Goal: Transaction & Acquisition: Download file/media

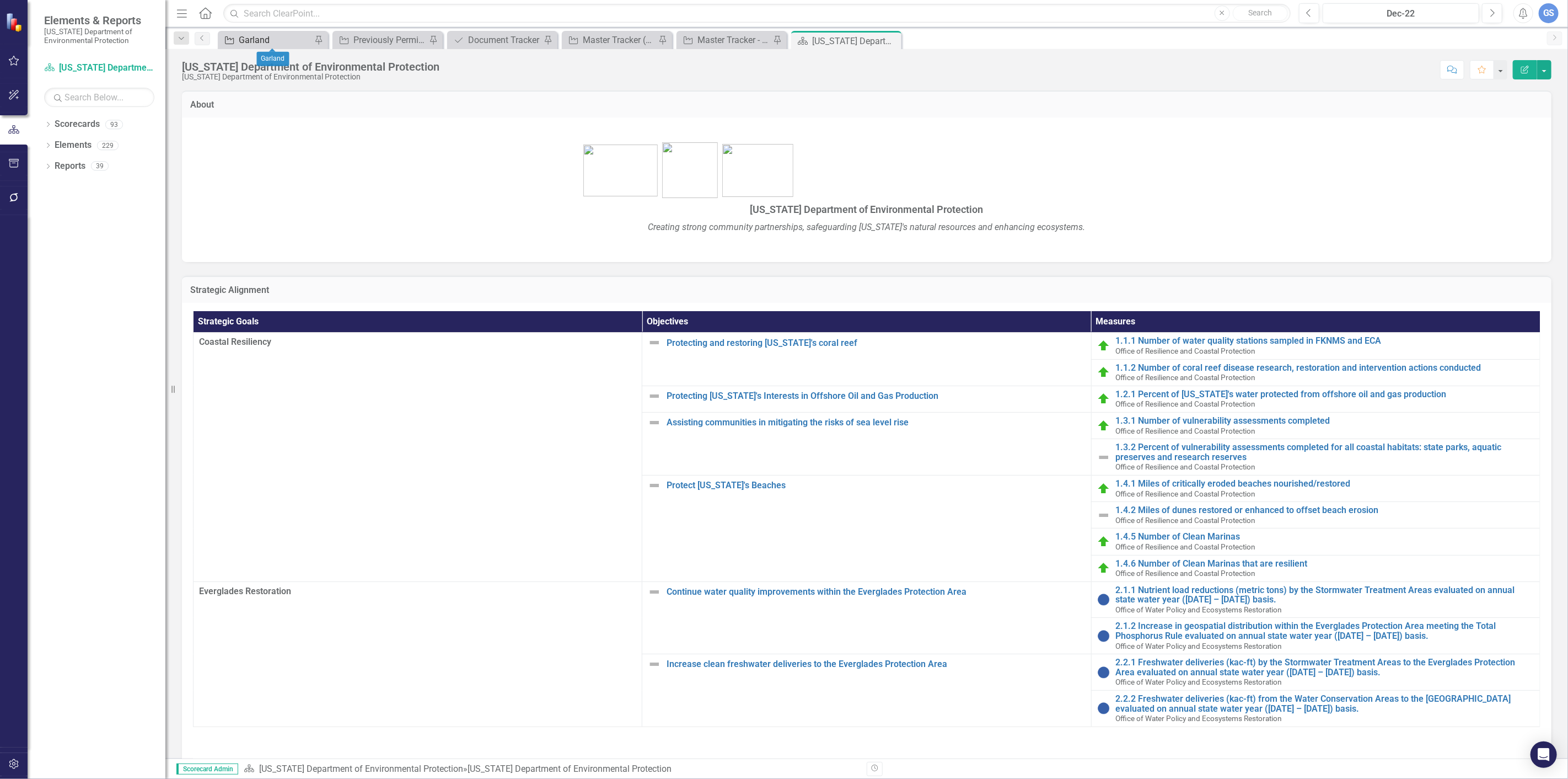
click at [252, 36] on div "Garland" at bounding box center [274, 40] width 73 height 14
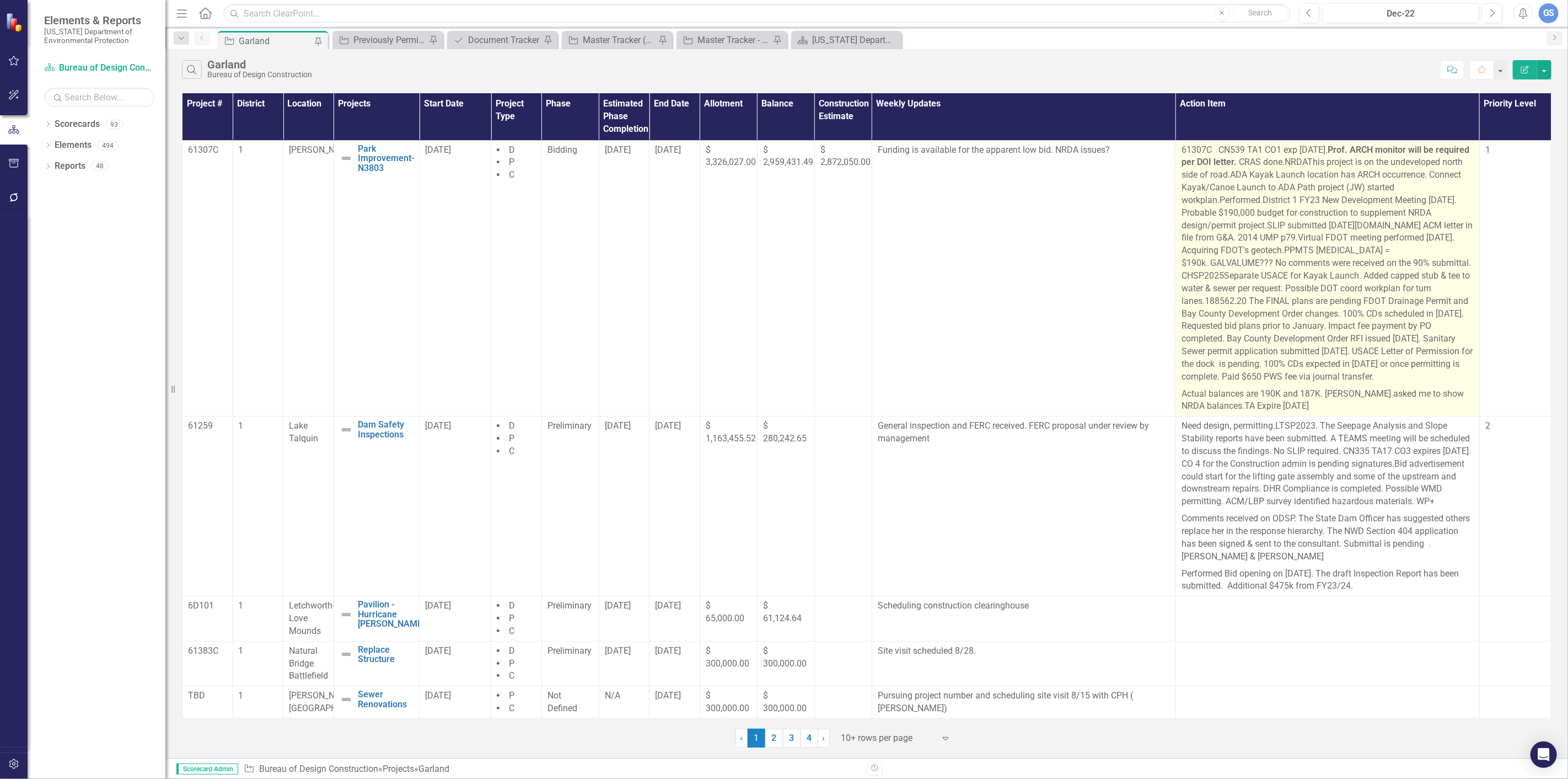
click at [1364, 376] on span "Separate USACE for Kayak Launch. Added capped stub & tee to water & sewer per r…" at bounding box center [1327, 326] width 291 height 112
drag, startPoint x: 1364, startPoint y: 376, endPoint x: 1181, endPoint y: 169, distance: 276.3
click at [1181, 169] on p "61307C CN539 TA1 CO1 exp 10/10/25. Prof. ARCH monitor will be required per DOI …" at bounding box center [1327, 264] width 292 height 241
drag, startPoint x: 1369, startPoint y: 377, endPoint x: 1358, endPoint y: 148, distance: 229.3
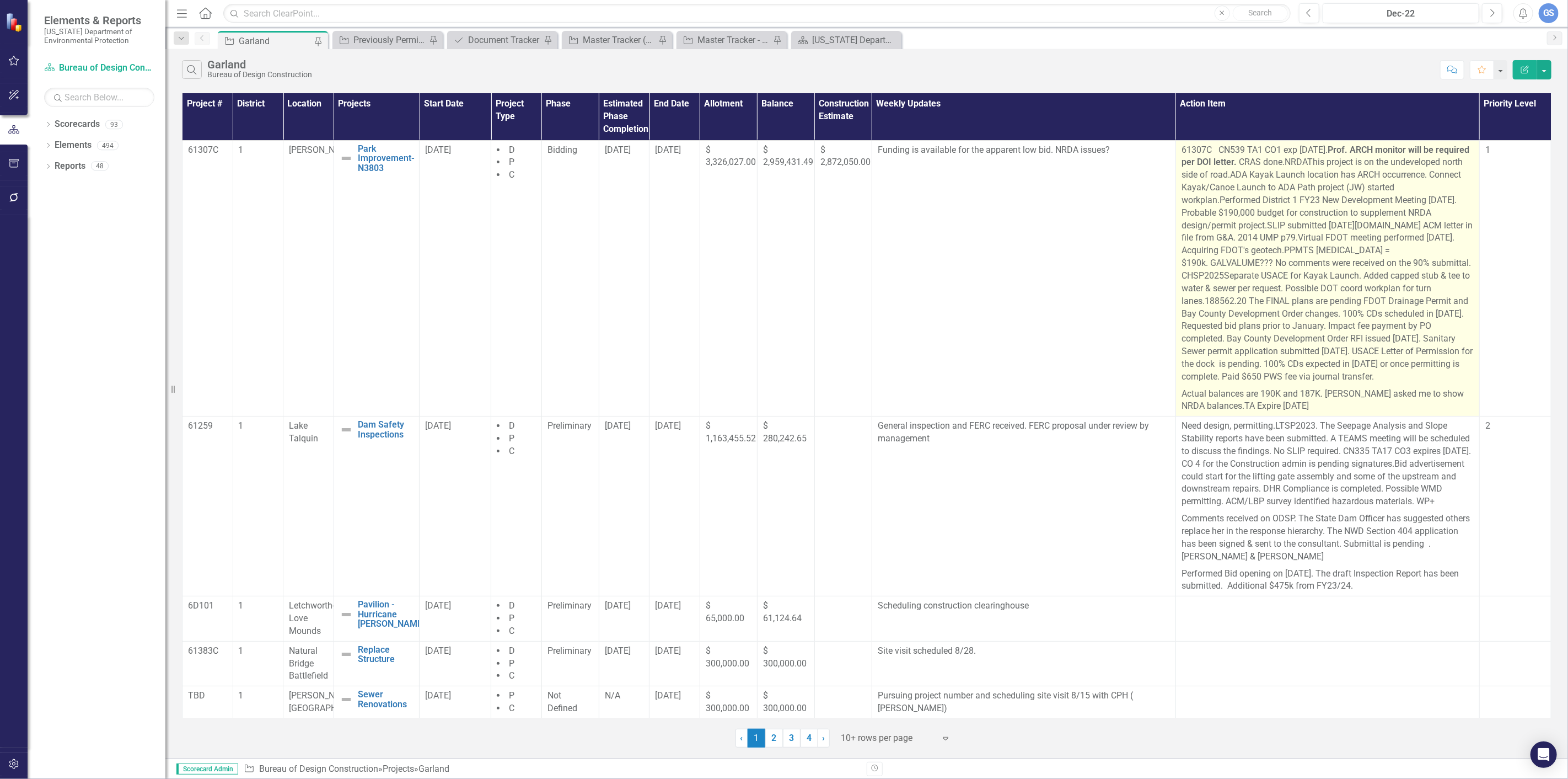
click at [1358, 148] on p "61307C CN539 TA1 CO1 exp 10/10/25. Prof. ARCH monitor will be required per DOI …" at bounding box center [1327, 264] width 292 height 241
click at [1369, 378] on span "Separate USACE for Kayak Launch. Added capped stub & tee to water & sewer per r…" at bounding box center [1327, 326] width 291 height 112
click at [1369, 373] on p "61307C CN539 TA1 CO1 exp 10/10/25. Prof. ARCH monitor will be required per DOI …" at bounding box center [1327, 264] width 292 height 241
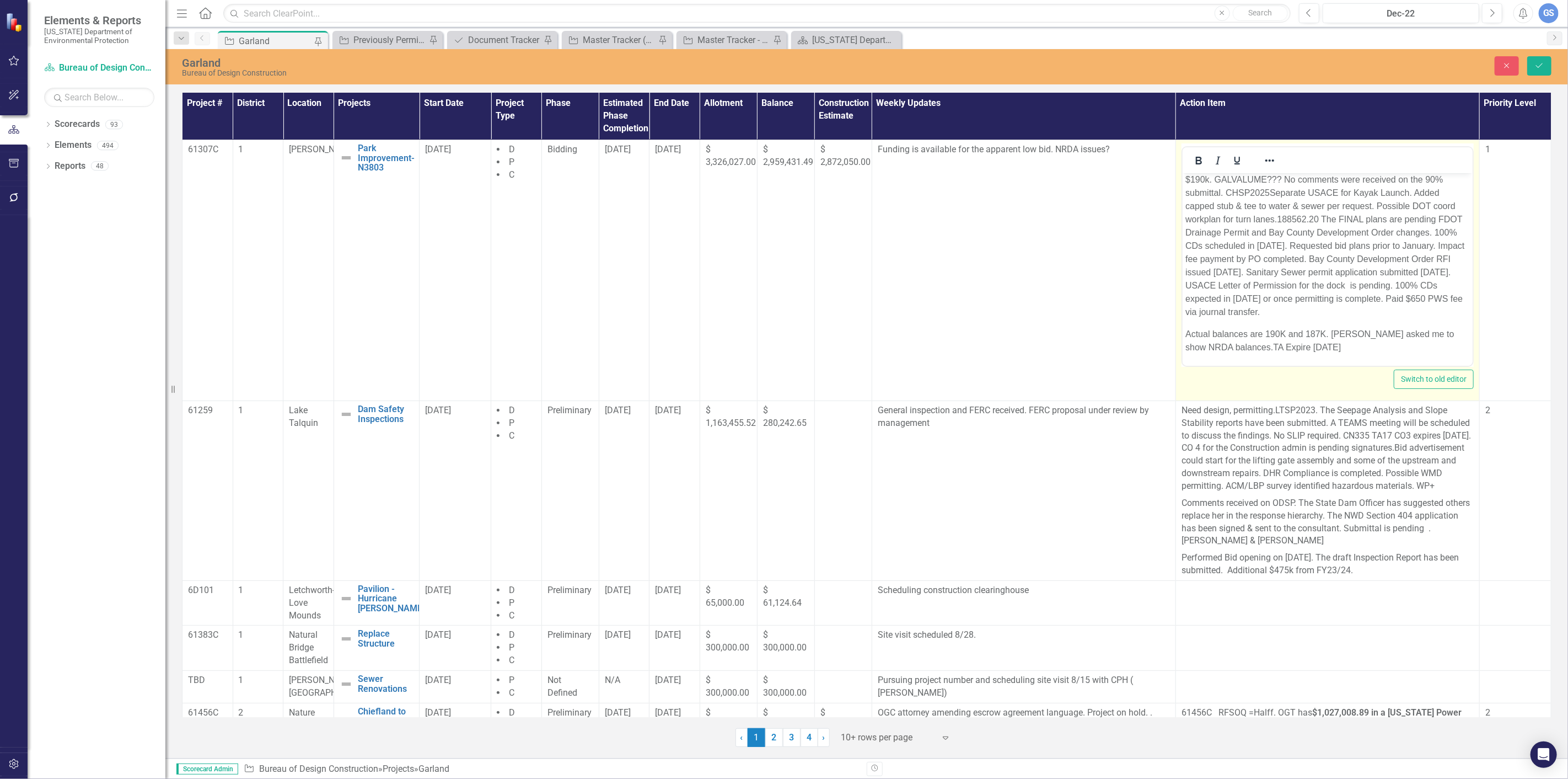
click at [1218, 312] on p "61307C CN539 TA1 CO1 exp 10/10/25. Prof. ARCH monitor will be required per DOI …" at bounding box center [1326, 186] width 284 height 264
click at [1281, 279] on p "61307C CN539 TA1 CO1 exp 10/10/25. Prof. ARCH monitor will be required per DOI …" at bounding box center [1326, 186] width 284 height 264
click at [1281, 278] on p "61307C CN539 TA1 CO1 exp 10/10/25. Prof. ARCH monitor will be required per DOI …" at bounding box center [1326, 186] width 284 height 264
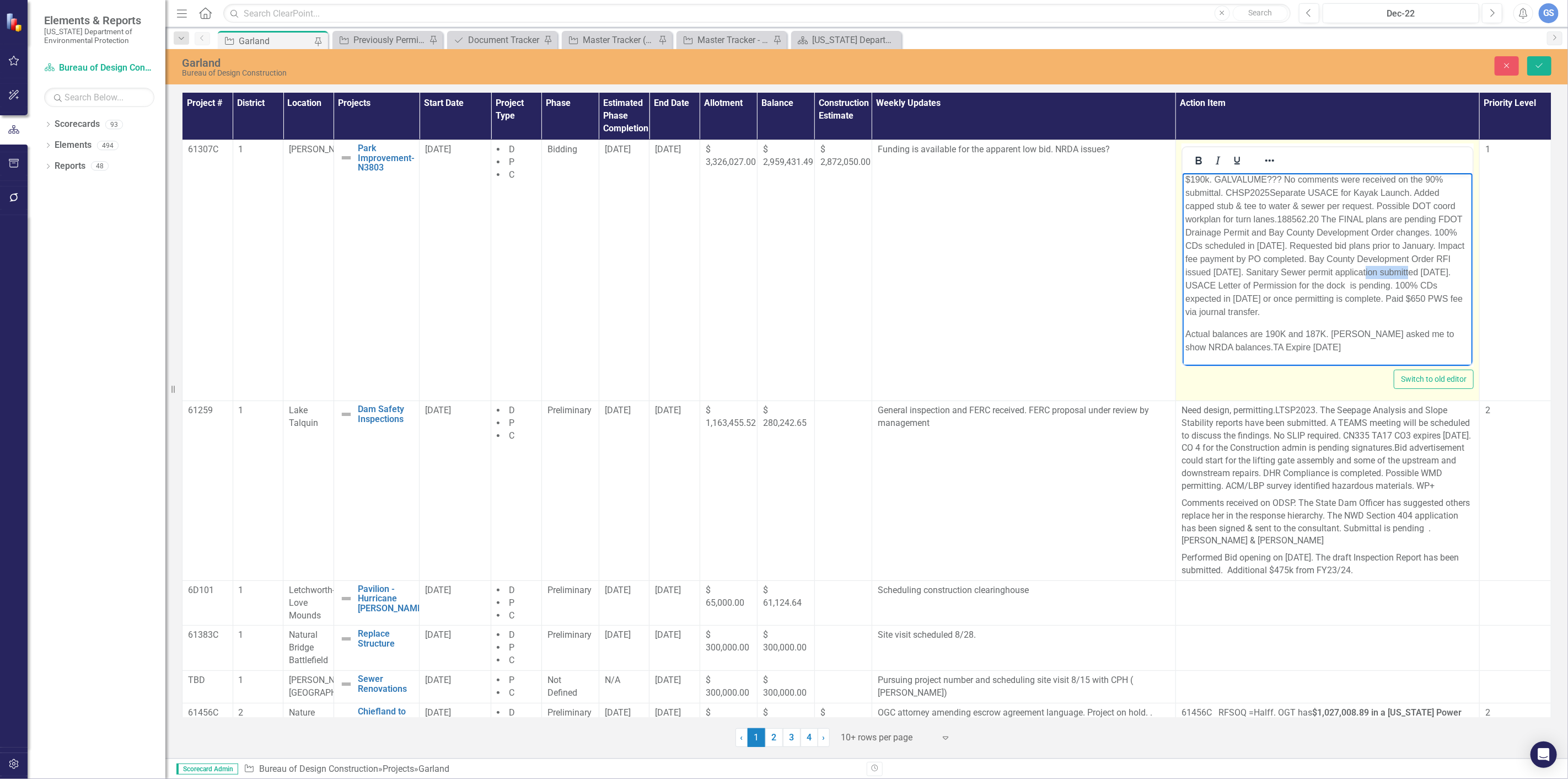
click at [1281, 279] on p "61307C CN539 TA1 CO1 exp 10/10/25. Prof. ARCH monitor will be required per DOI …" at bounding box center [1326, 186] width 284 height 264
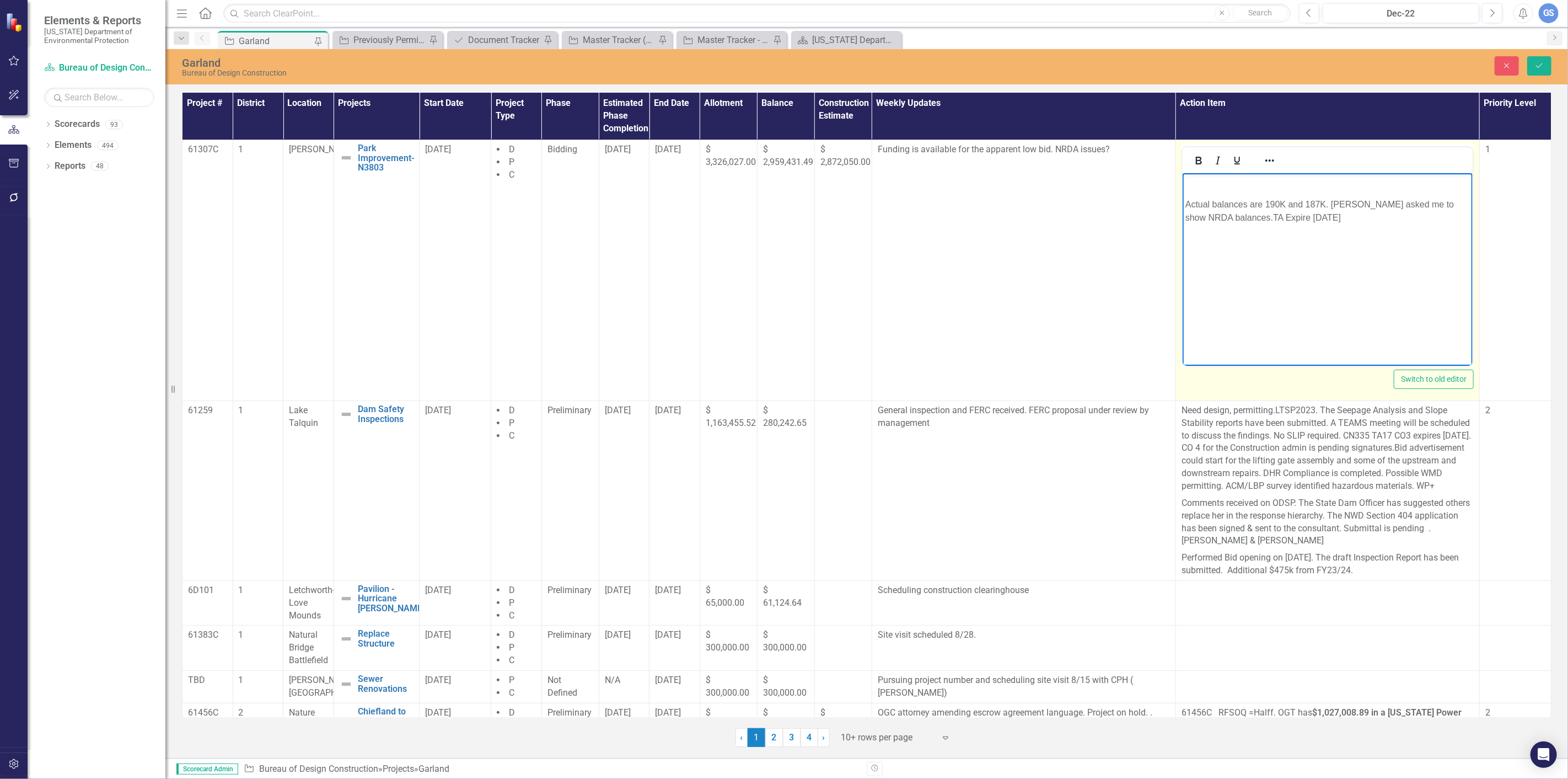
click at [1186, 182] on p "Rich Text Area. Press ALT-0 for help." at bounding box center [1326, 182] width 284 height 13
click at [1202, 184] on p "mASTER CONTRACT EXP 7/27/2027" at bounding box center [1326, 182] width 284 height 13
click at [1267, 182] on p "mASTER CONTRACT EXP 7/27/2027" at bounding box center [1326, 182] width 284 height 13
click at [1187, 181] on p "T EXP 7/27/2027" at bounding box center [1326, 182] width 284 height 13
click at [1196, 181] on p "Mater EXP 7/27/2027" at bounding box center [1326, 182] width 284 height 13
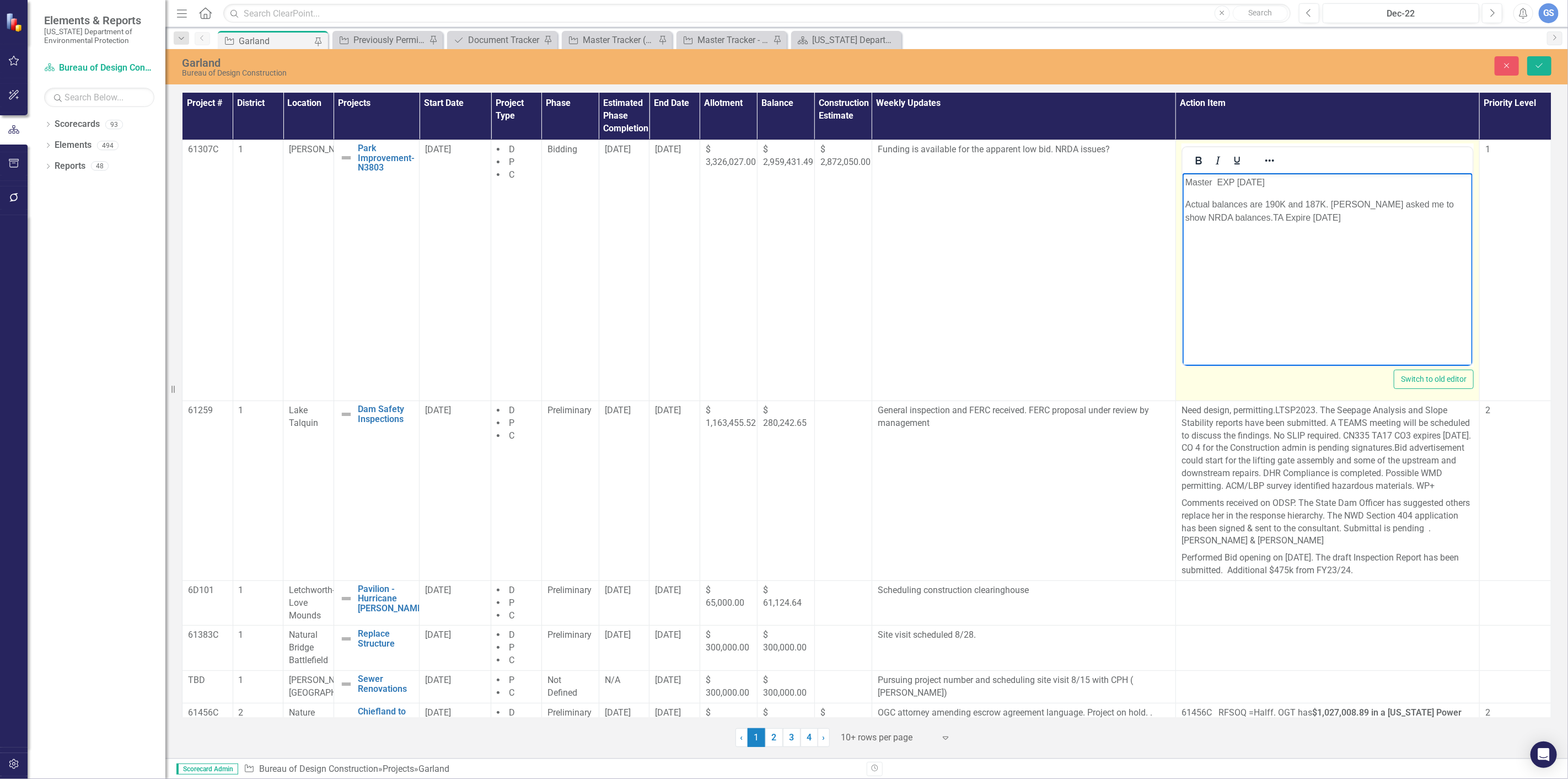
click at [1213, 181] on p "Master EXP 7/27/2027" at bounding box center [1326, 182] width 284 height 13
click at [1212, 182] on p "Master EXP 7/27/2027" at bounding box center [1326, 182] width 284 height 13
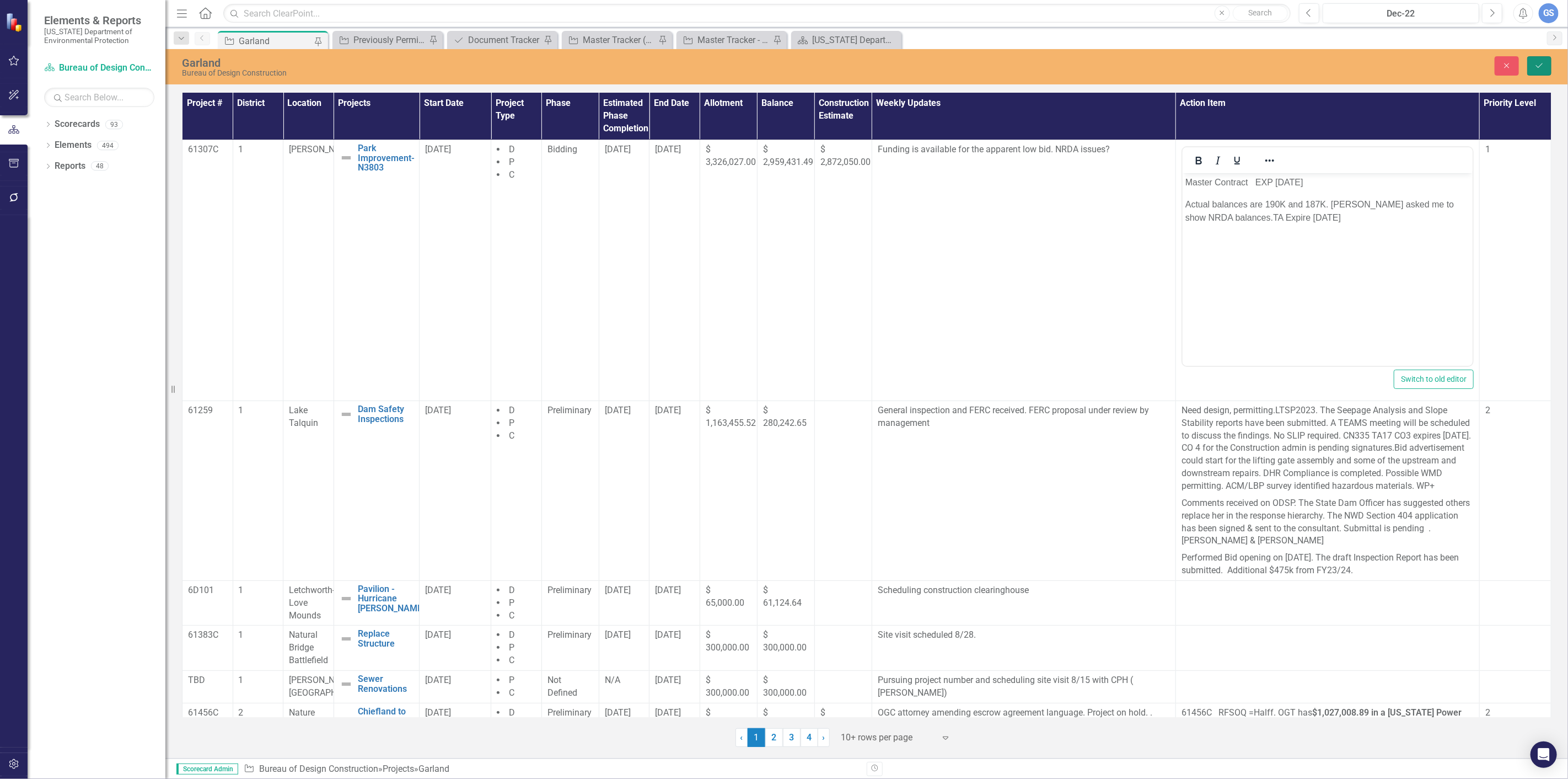
click at [1532, 61] on button "Save" at bounding box center [1539, 65] width 24 height 19
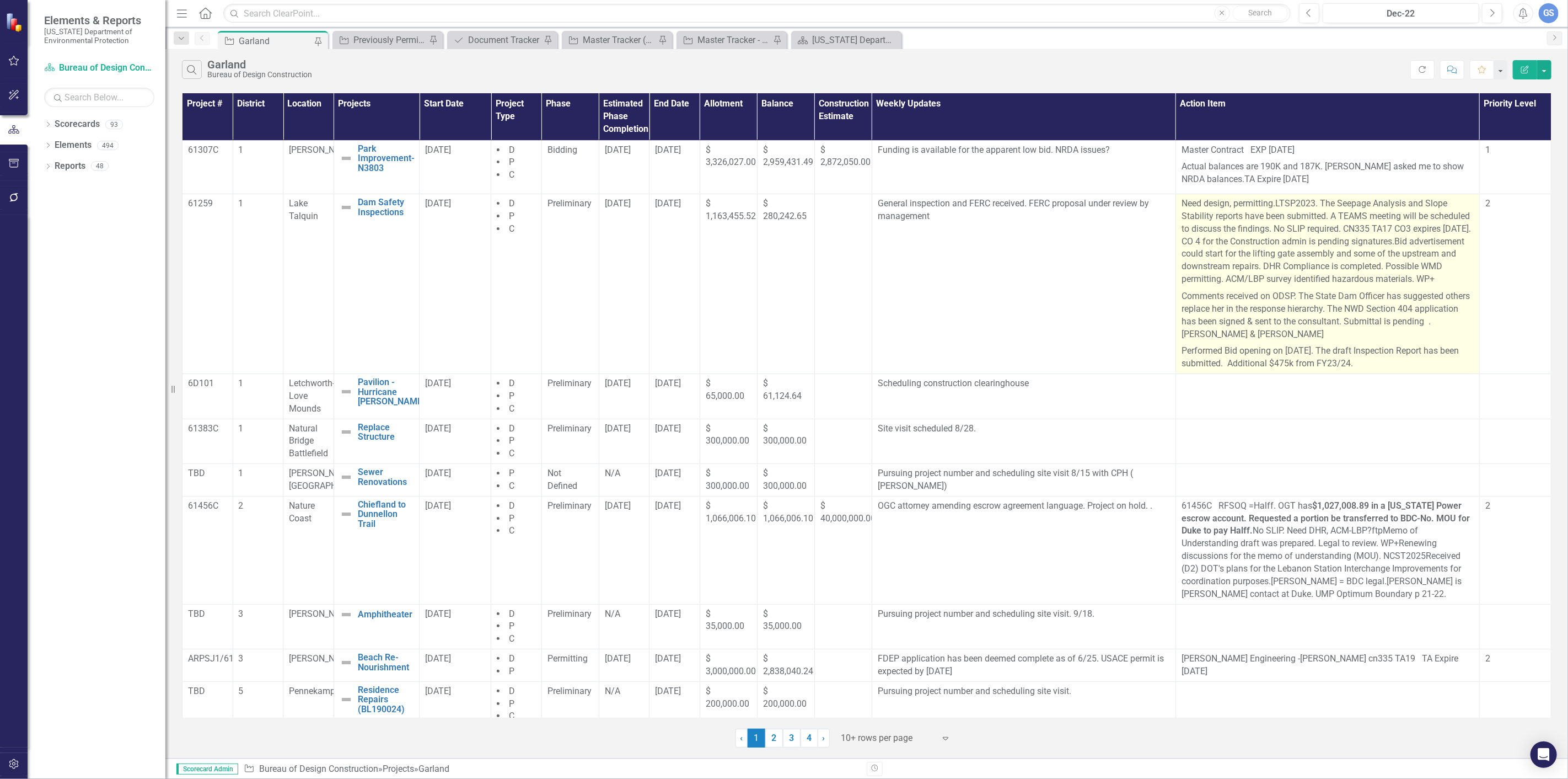
click at [1175, 202] on td "Need design, permitting. LTSP2023. The Seepage Analysis and Slope Stability rep…" at bounding box center [1327, 284] width 304 height 180
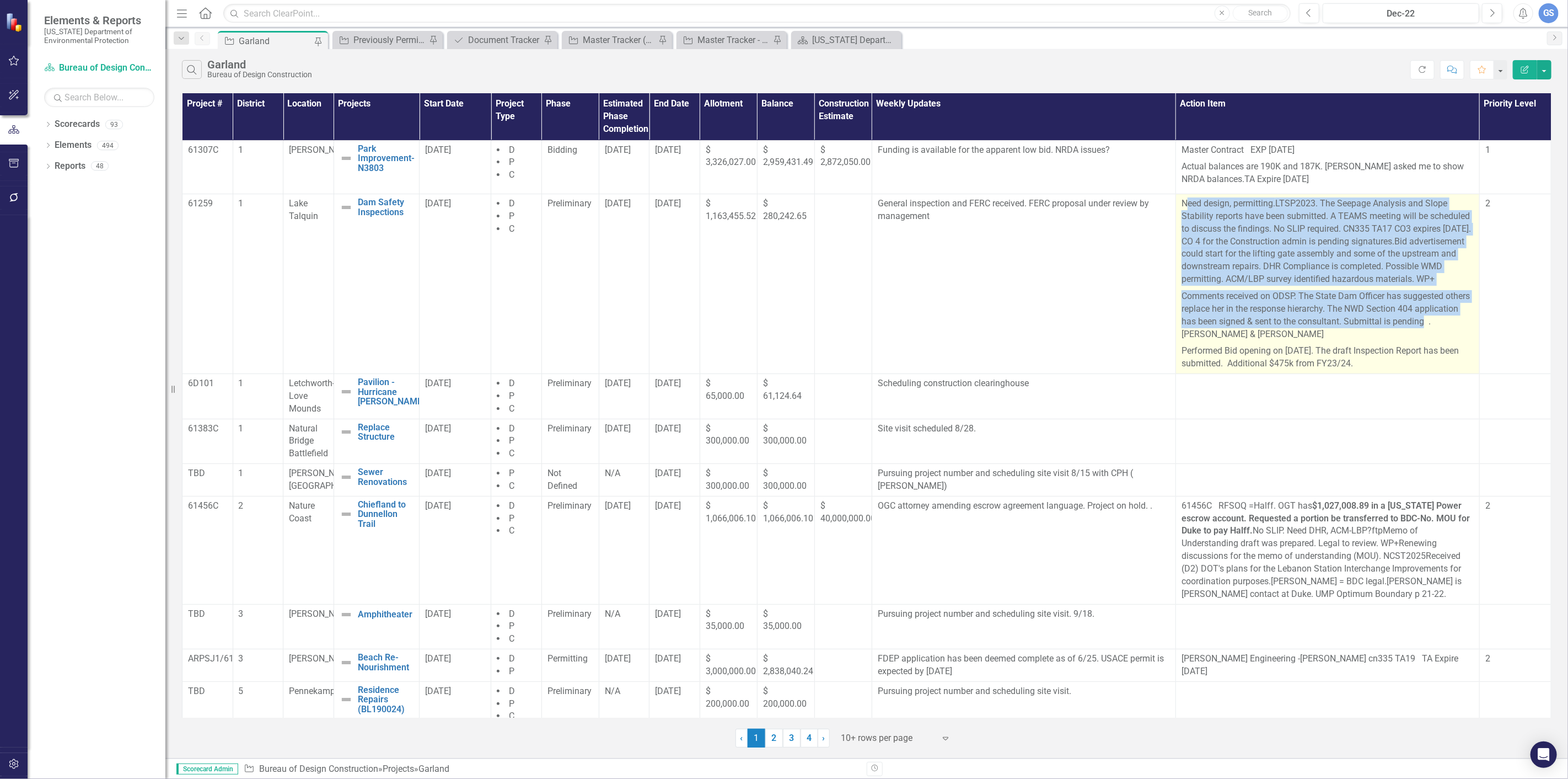
drag, startPoint x: 1179, startPoint y: 201, endPoint x: 1204, endPoint y: 350, distance: 151.1
click at [1204, 350] on span "Need design, permitting. LTSP2023. The Seepage Analysis and Slope Stability rep…" at bounding box center [1327, 283] width 292 height 173
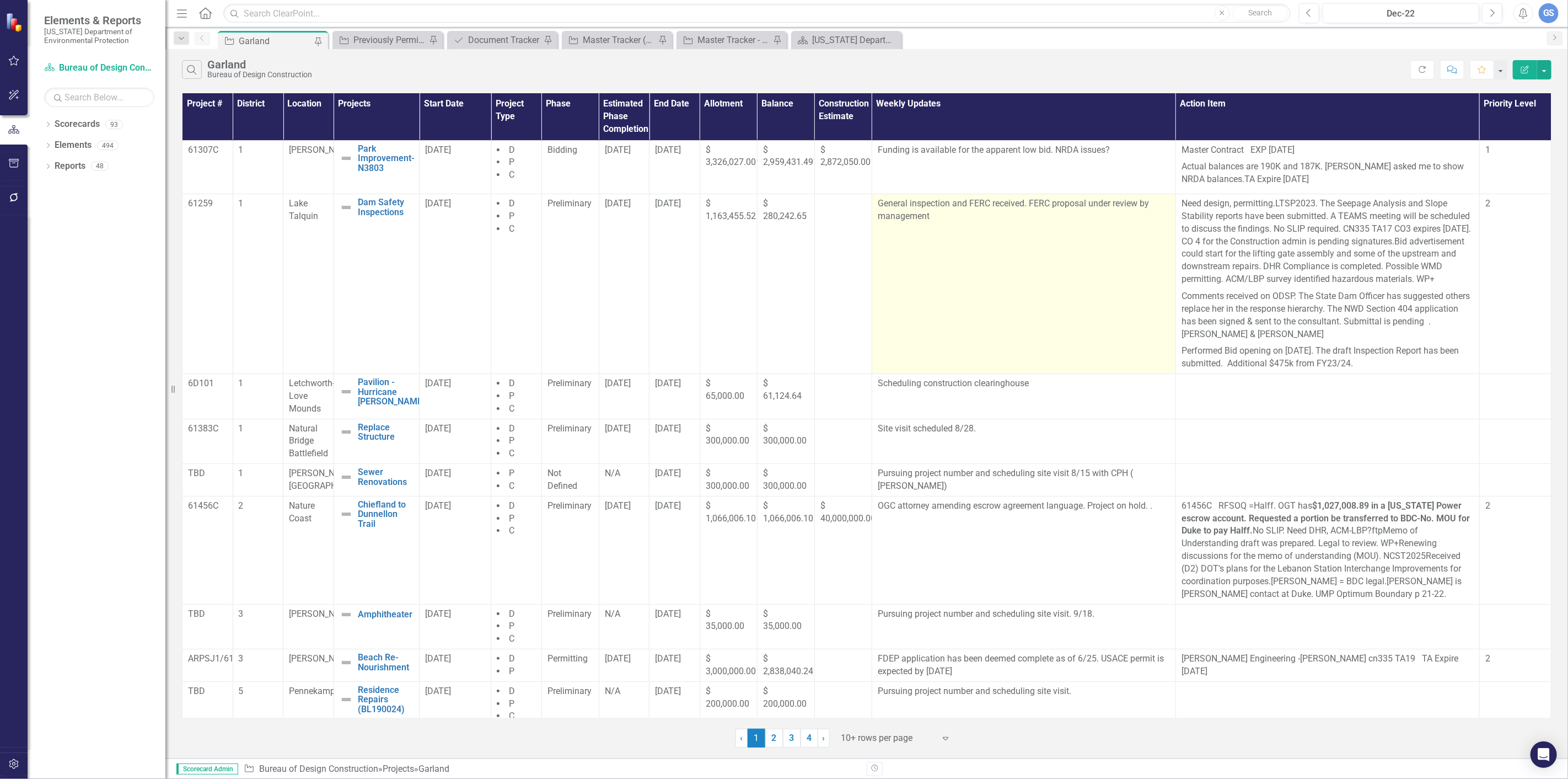
click at [987, 201] on p "General inspection and FERC received. FERC proposal under review by management" at bounding box center [1023, 209] width 292 height 25
click at [986, 204] on p "General inspection and FERC received. FERC proposal under review by management" at bounding box center [1023, 209] width 292 height 25
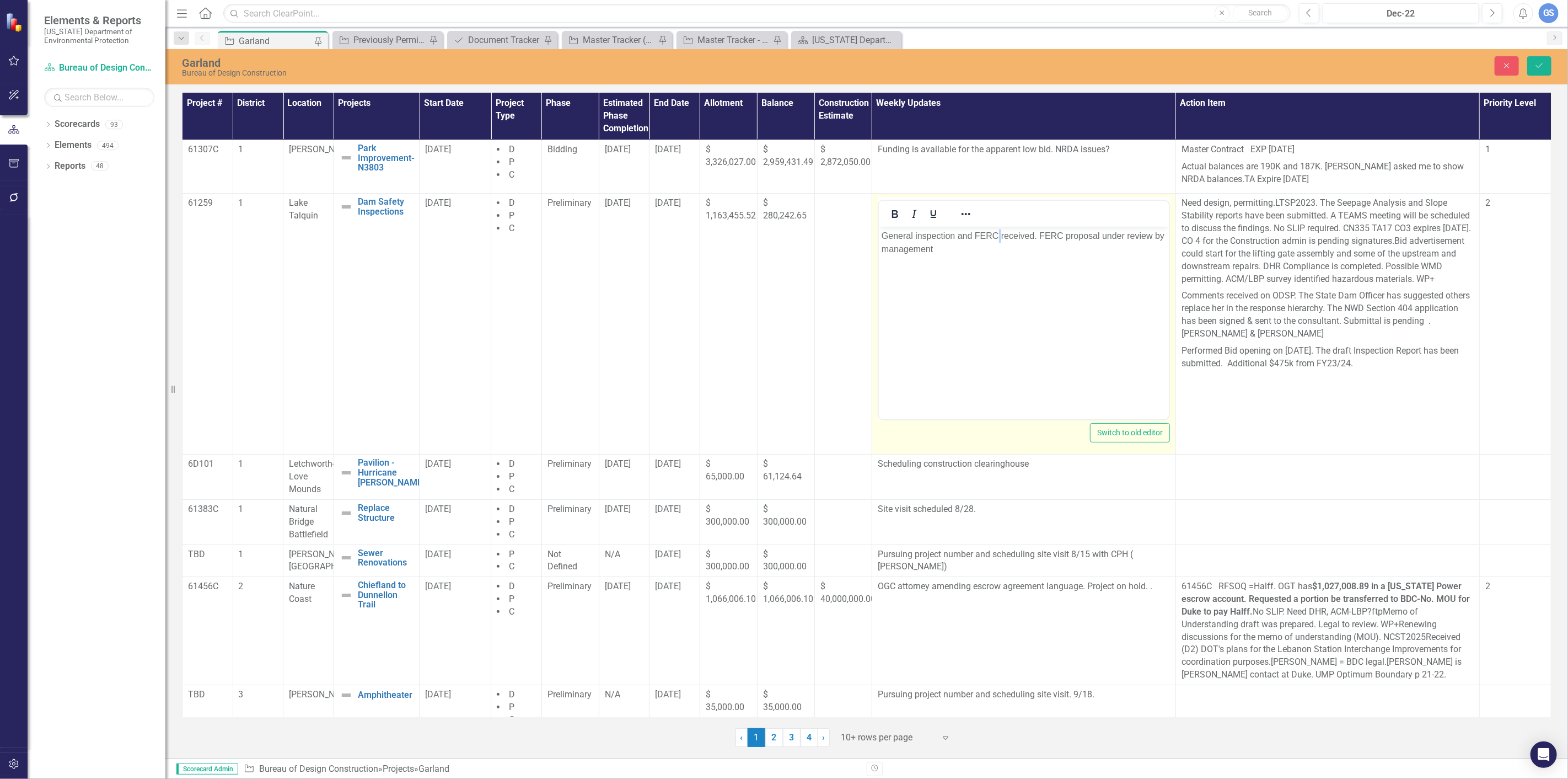
drag, startPoint x: 999, startPoint y: 237, endPoint x: 1005, endPoint y: 235, distance: 6.3
click at [1000, 237] on p "General inspection and FERC received. FERC proposal under review by management" at bounding box center [1023, 242] width 284 height 27
click at [997, 234] on p "General inspection and FERC received. FERC proposal under review by management" at bounding box center [1023, 242] width 284 height 27
click at [1541, 62] on icon "Save" at bounding box center [1539, 66] width 10 height 8
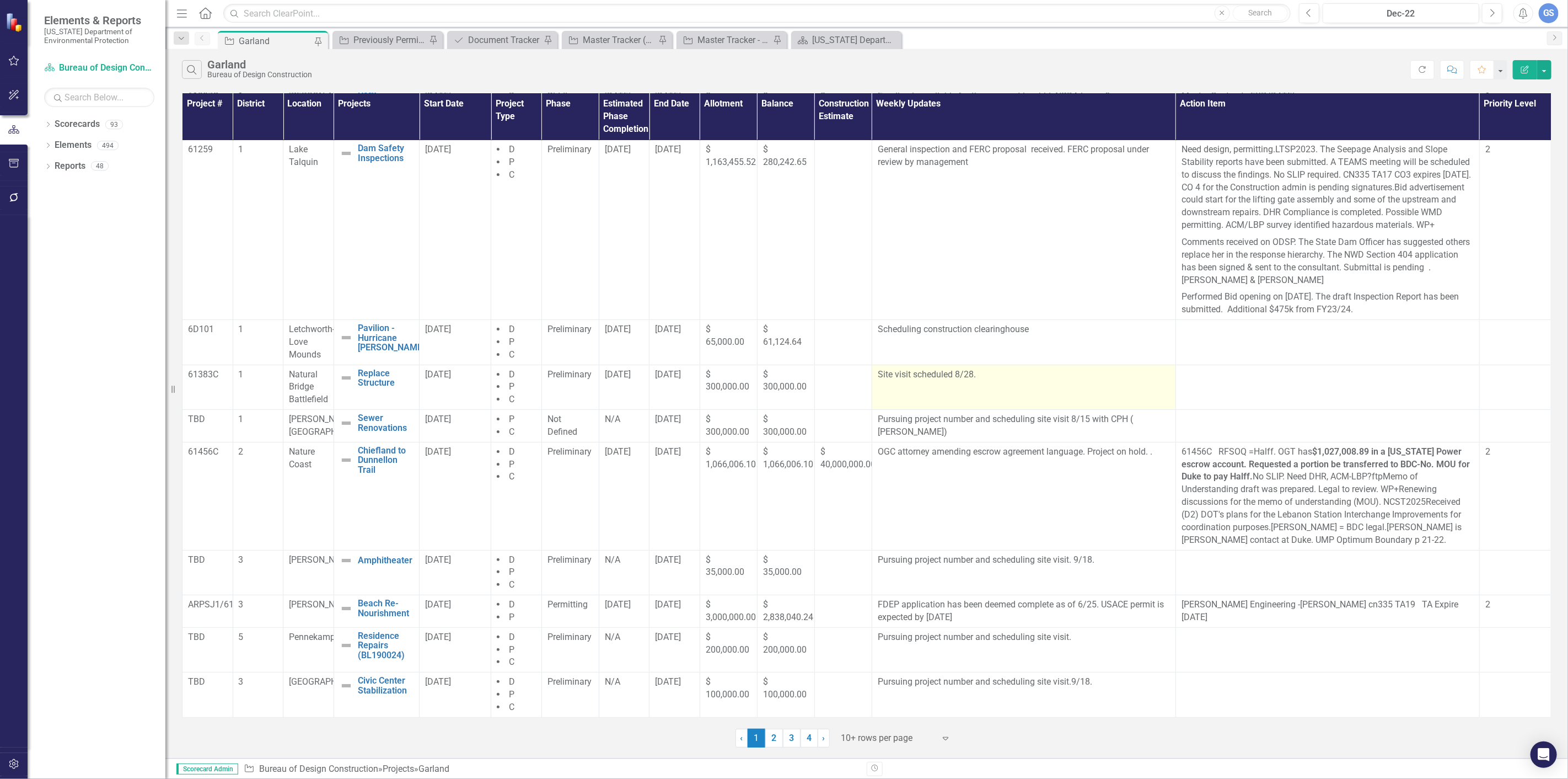
scroll to position [67, 0]
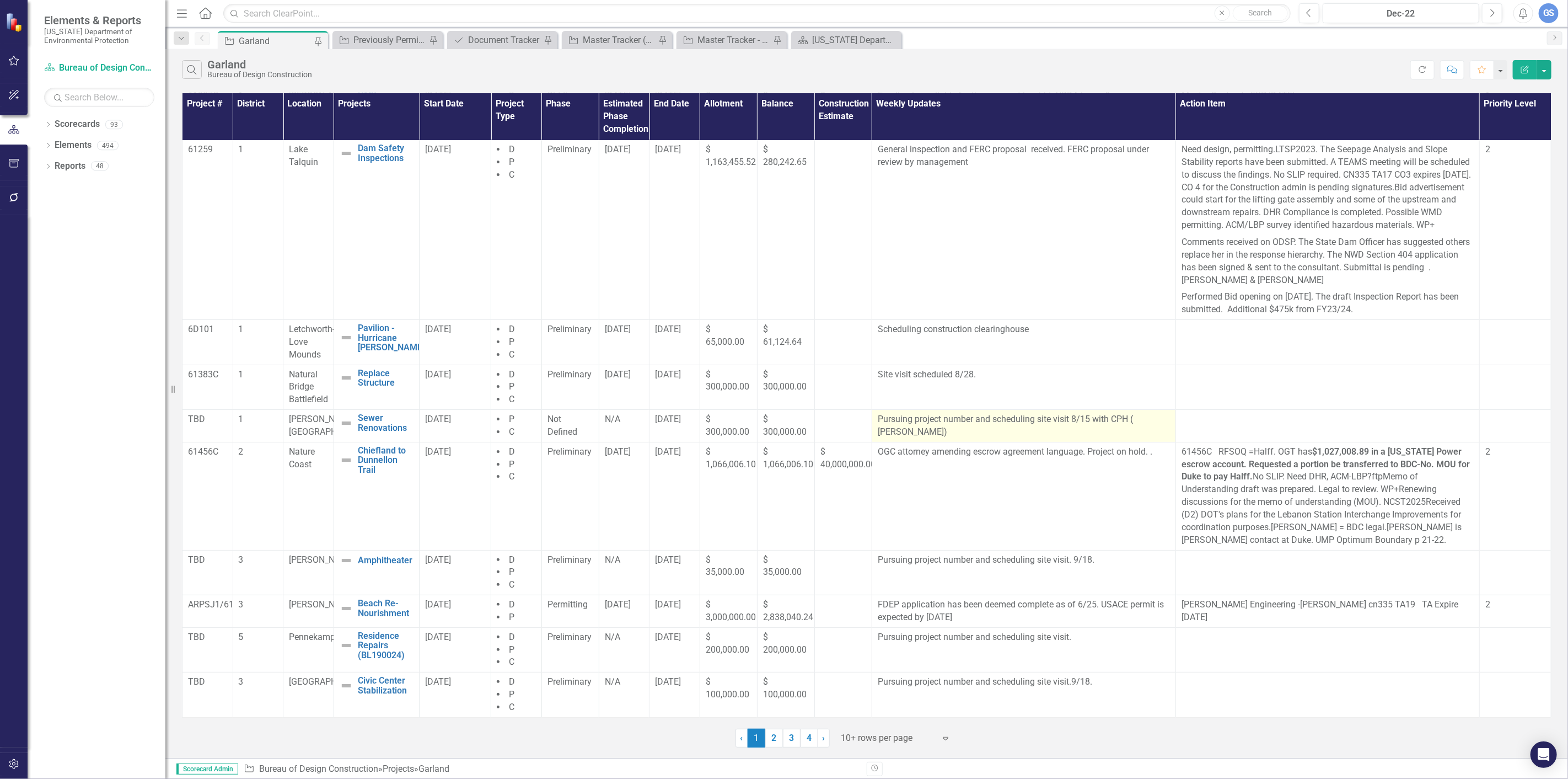
click at [911, 431] on p "Pursuing project number and scheduling site visit 8/15 with CPH ( Jason Toole)" at bounding box center [1023, 425] width 292 height 25
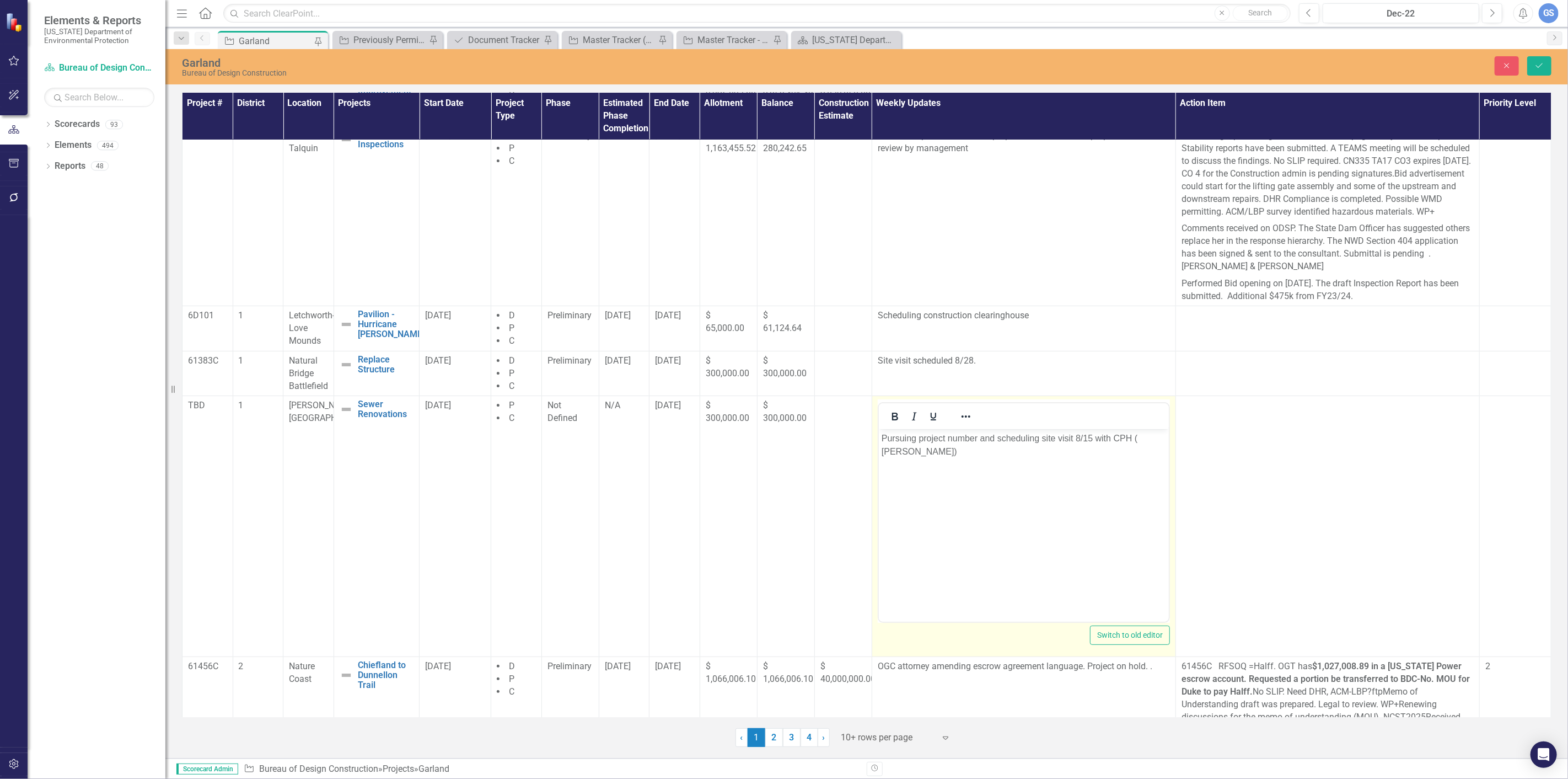
scroll to position [0, 0]
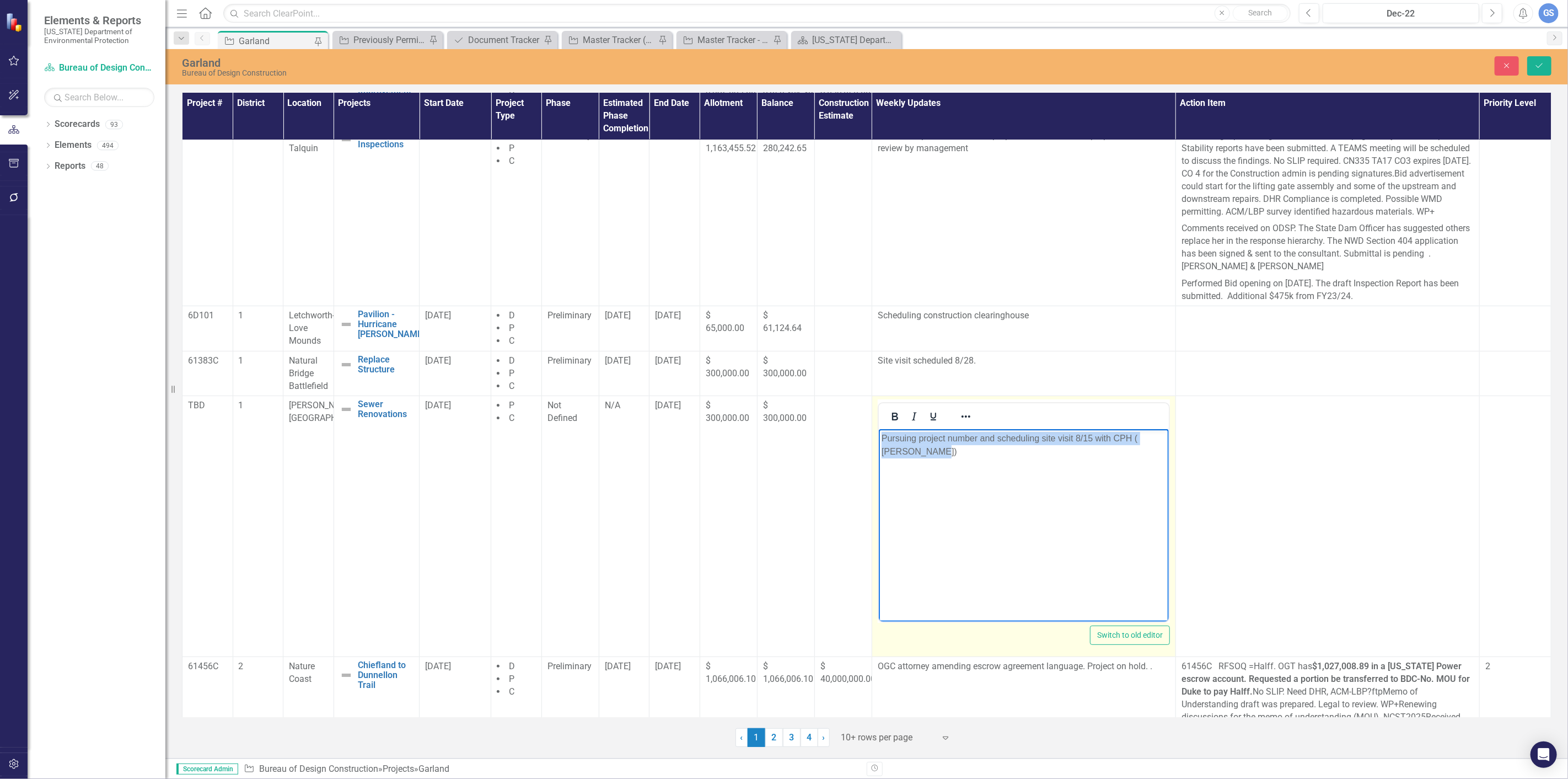
drag, startPoint x: 908, startPoint y: 451, endPoint x: 875, endPoint y: 441, distance: 34.5
click at [878, 441] on html "Pursuing project number and scheduling site visit 8/15 with CPH ( Jason Toole)" at bounding box center [1023, 512] width 290 height 166
click at [882, 439] on p "Rich Text Area. Press ALT-0 for help." at bounding box center [1023, 438] width 284 height 13
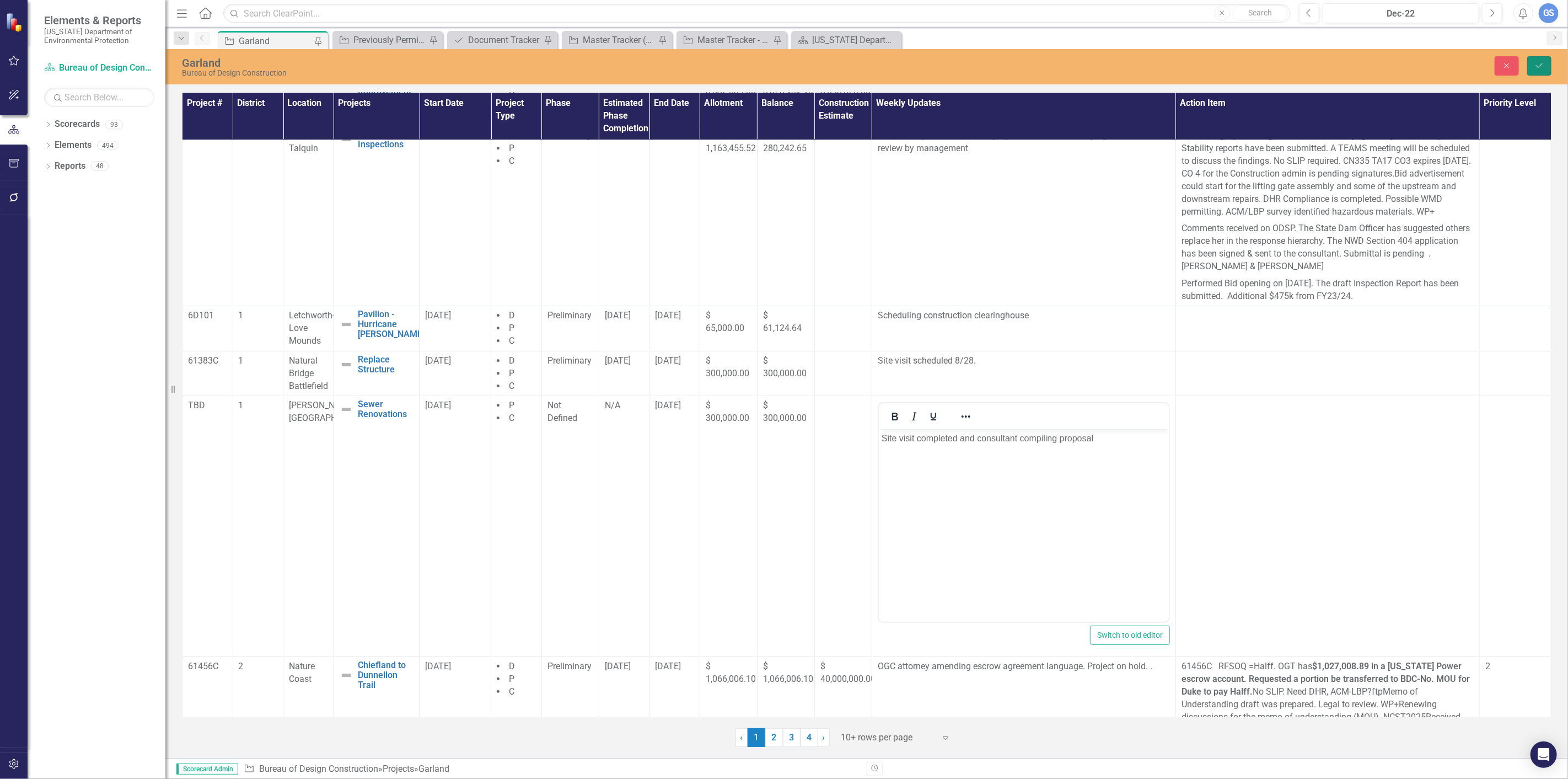
click at [1541, 64] on icon "submit" at bounding box center [1539, 66] width 7 height 4
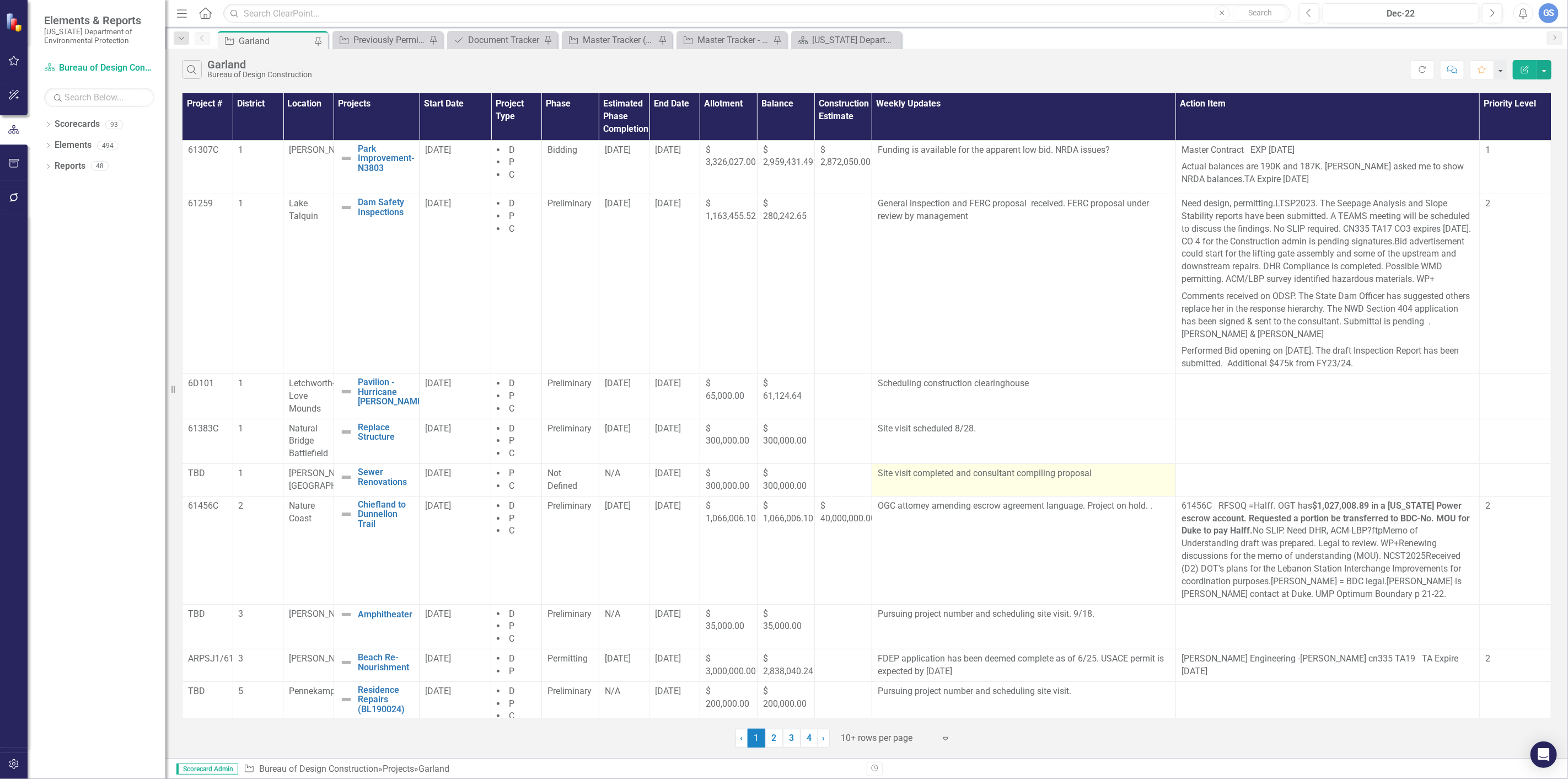
click at [950, 480] on p "Site visit completed and consultant compiling proposal" at bounding box center [1023, 473] width 292 height 13
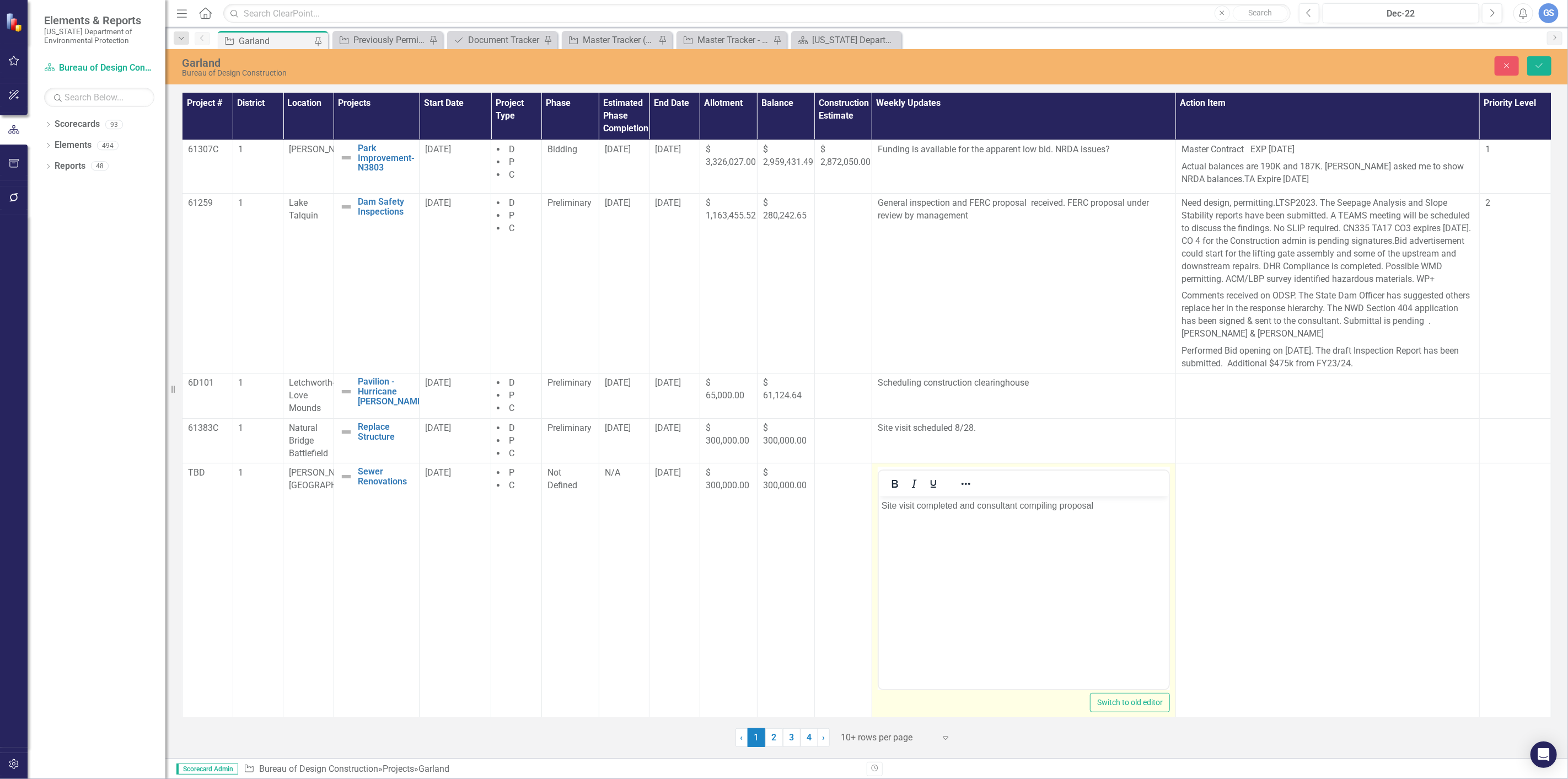
click at [958, 504] on p "Site visit completed and consultant compiling proposal" at bounding box center [1023, 505] width 284 height 13
click at [957, 506] on p "Site visit completed8/16 and consultant compiling proposal" at bounding box center [1023, 505] width 284 height 13
click at [1537, 62] on icon "Save" at bounding box center [1539, 66] width 10 height 8
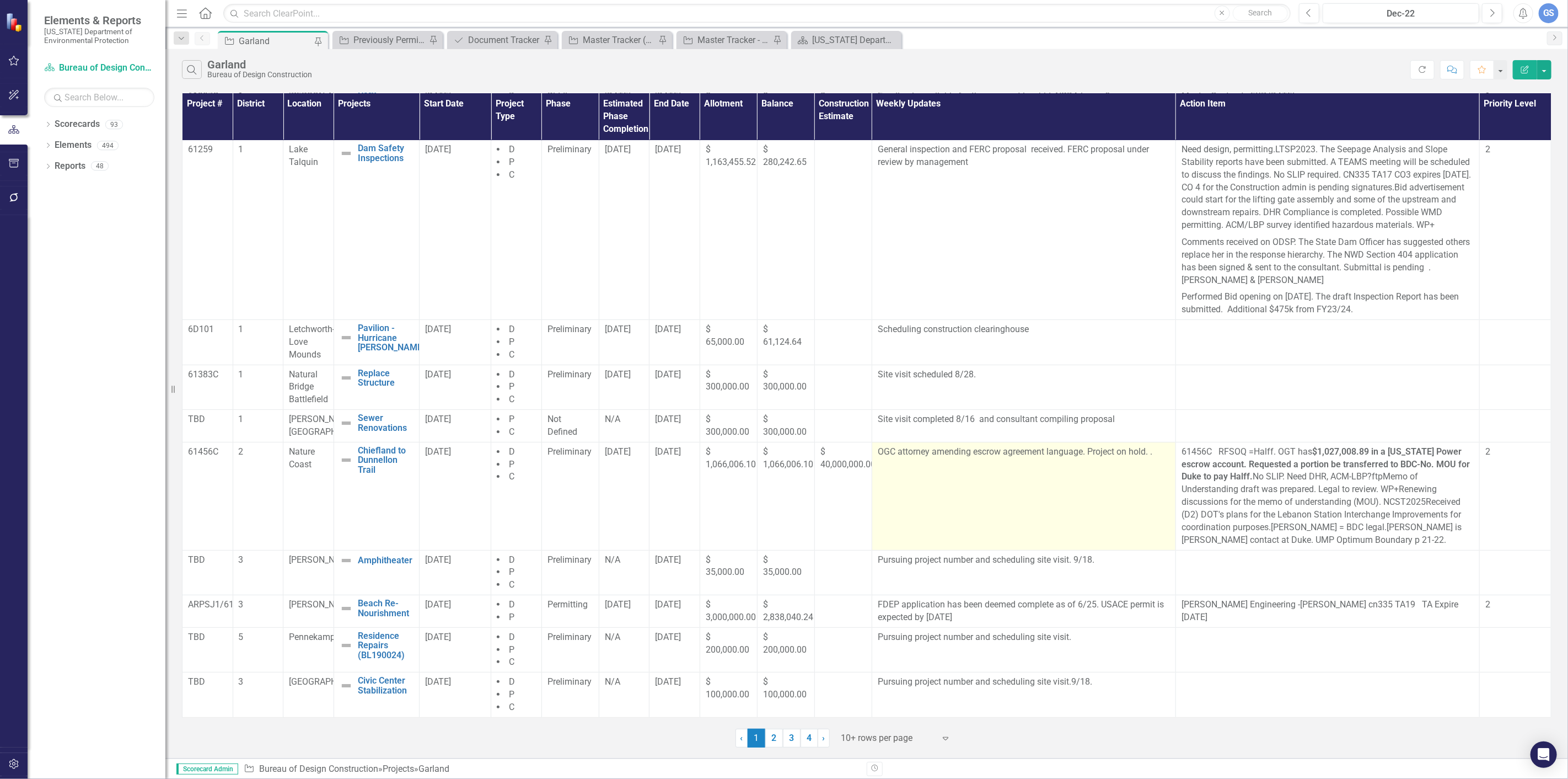
scroll to position [67, 0]
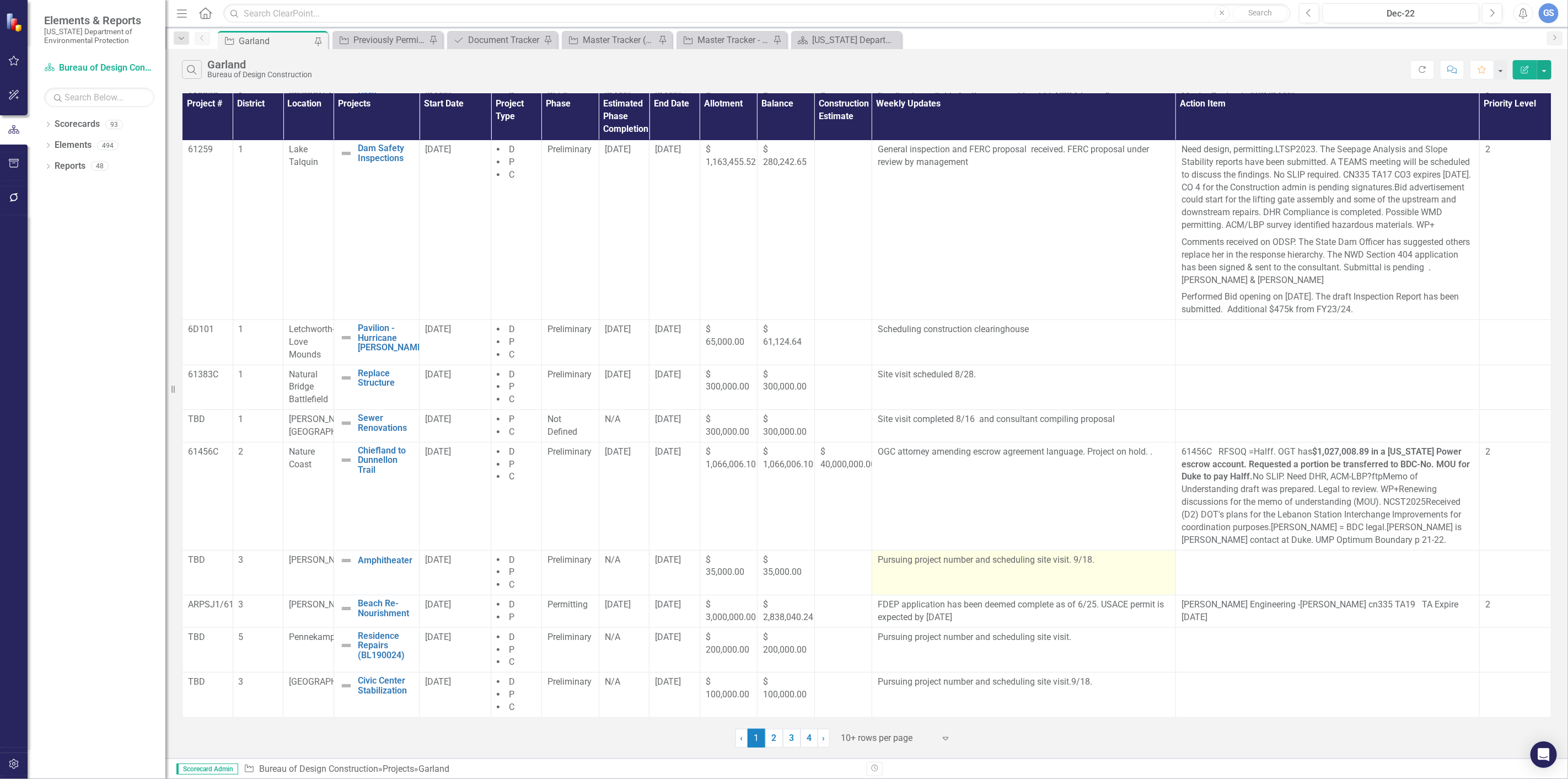
click at [1098, 560] on p "Pursuing project number and scheduling site visit. 9/18." at bounding box center [1023, 560] width 292 height 13
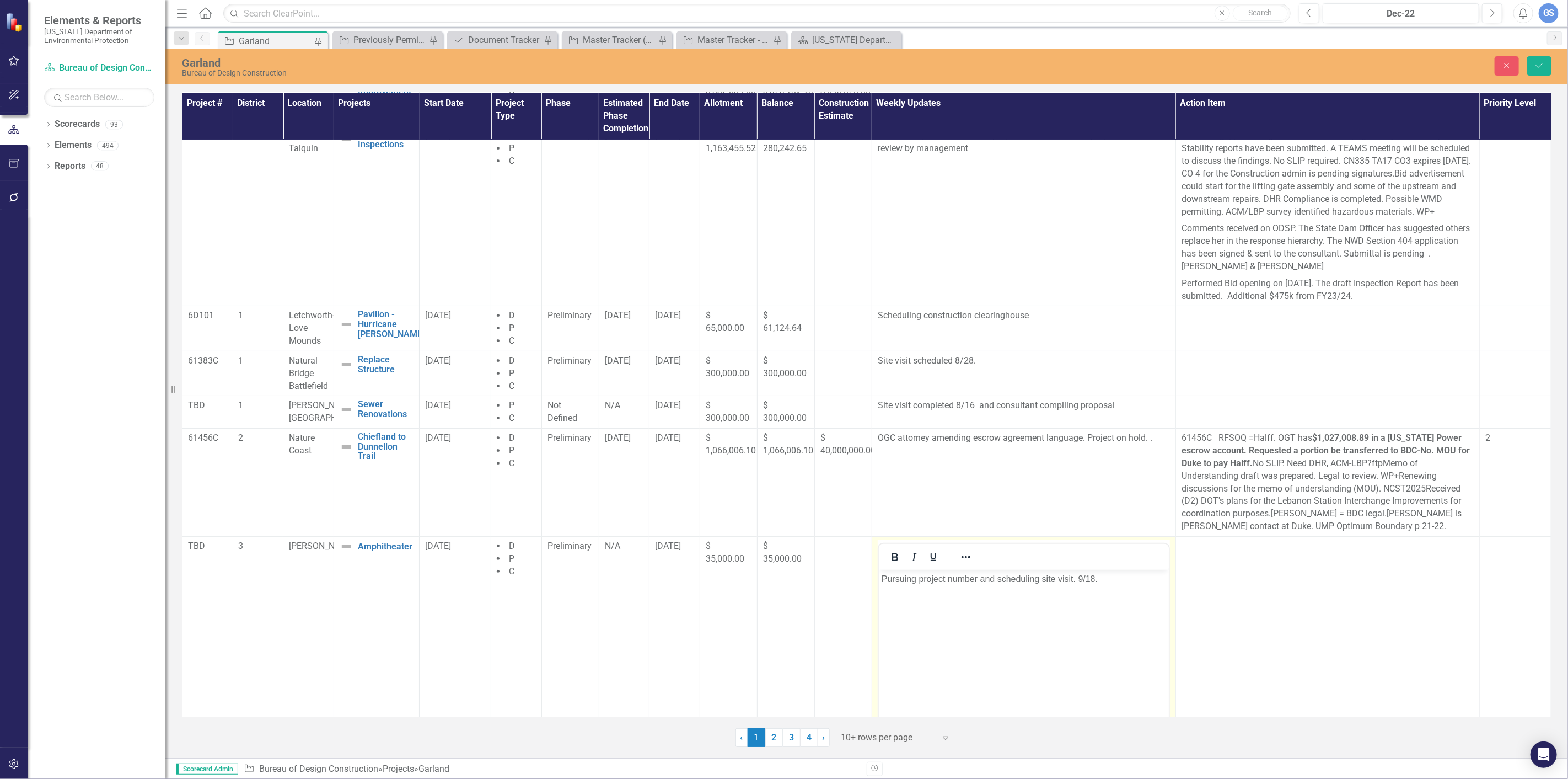
scroll to position [0, 0]
click at [1095, 579] on p "Pursuing project number and scheduling site visit. 9/18." at bounding box center [1023, 578] width 284 height 13
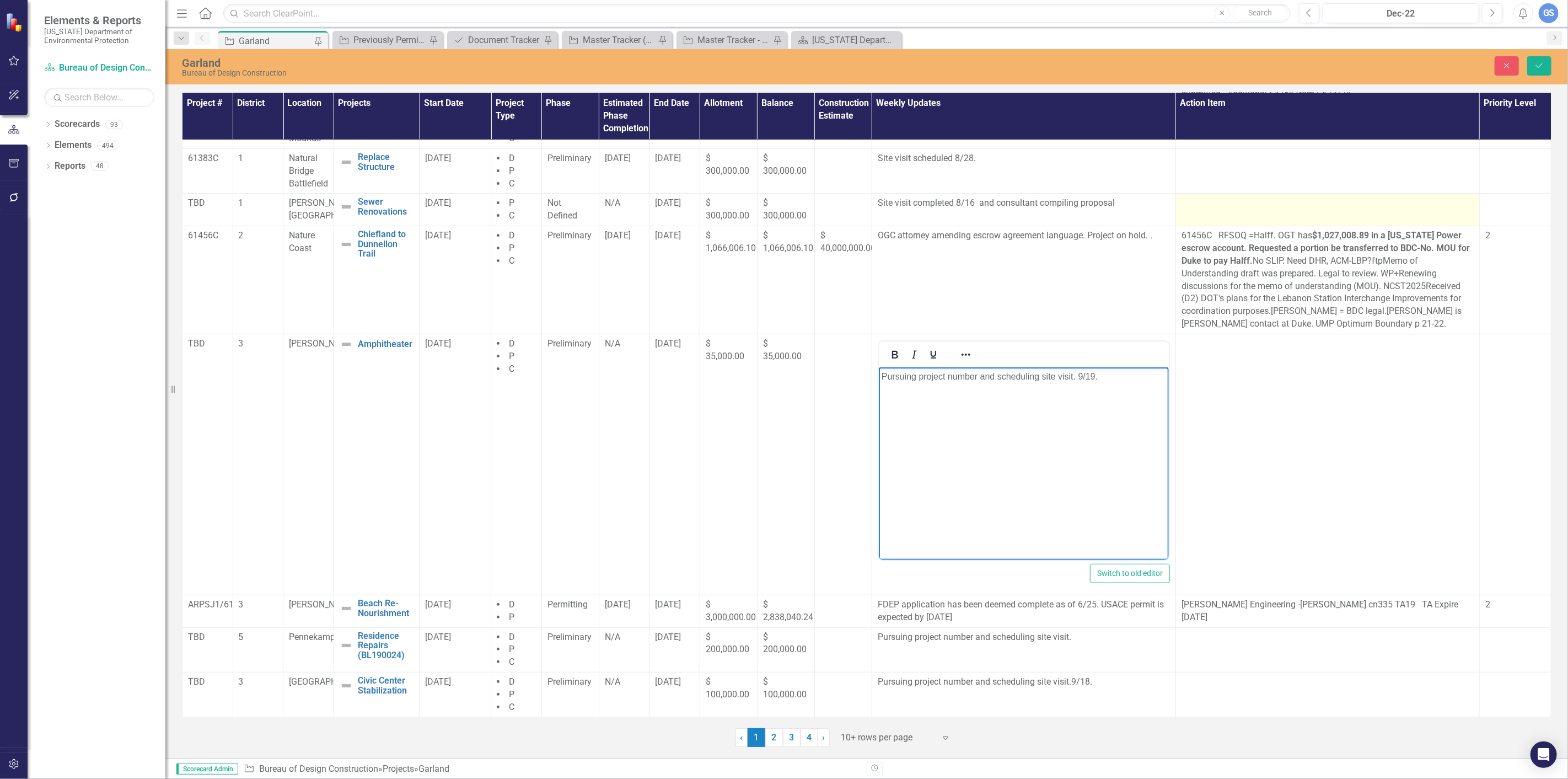
scroll to position [283, 0]
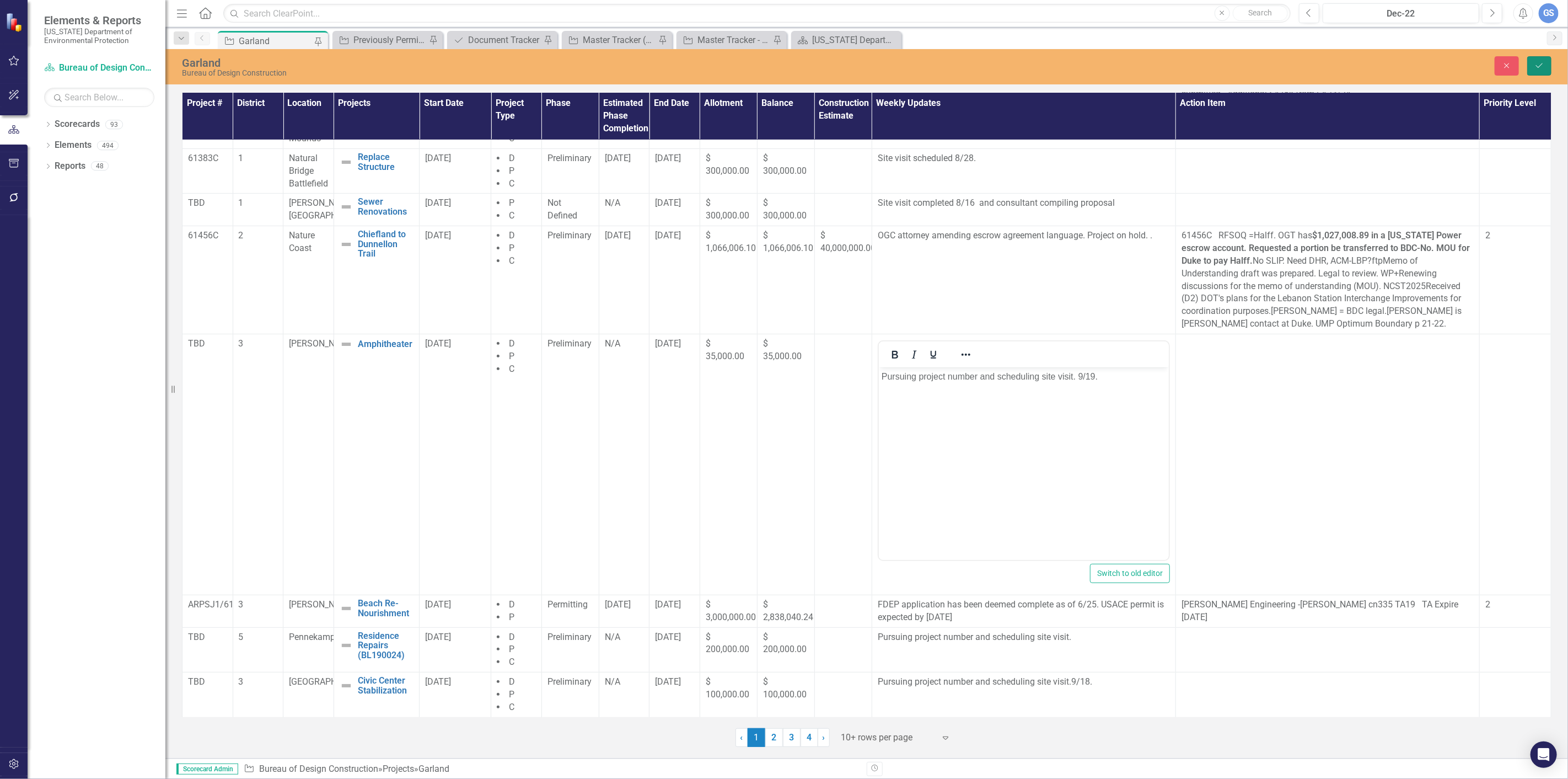
click at [1532, 62] on button "Save" at bounding box center [1539, 65] width 24 height 19
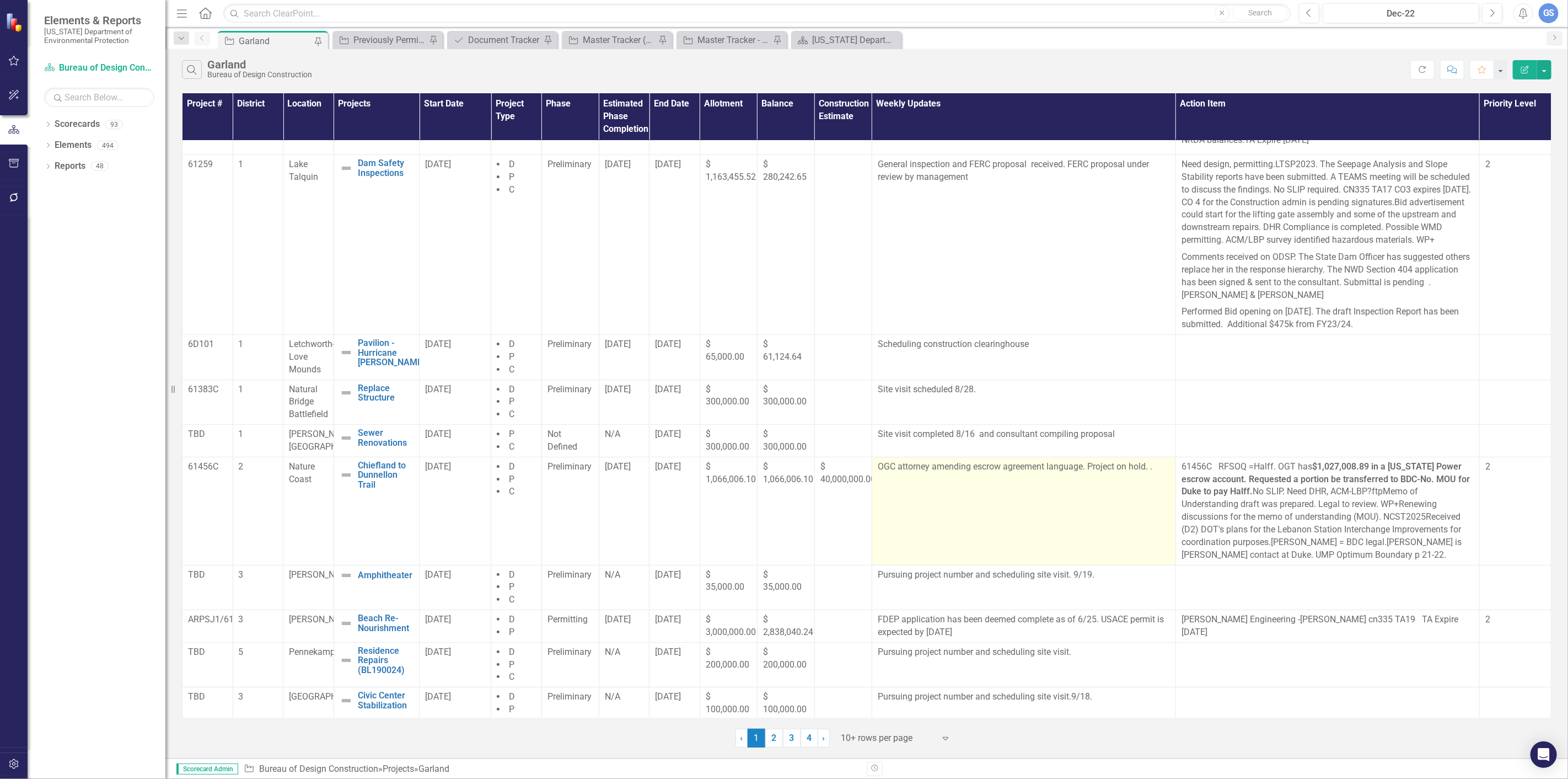
scroll to position [67, 0]
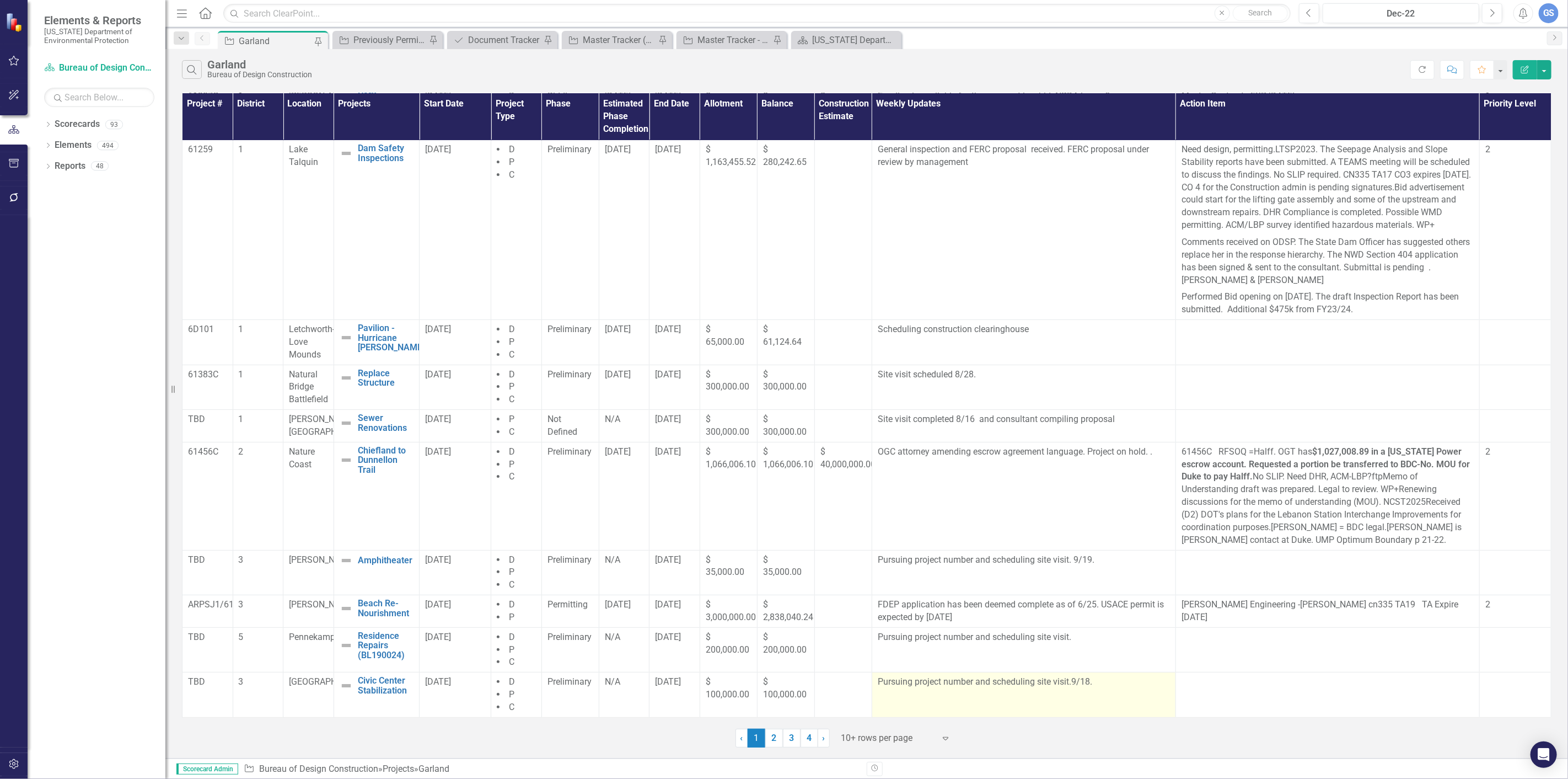
click at [1088, 678] on p "Pursuing project number and scheduling site visit.9/18." at bounding box center [1023, 681] width 292 height 13
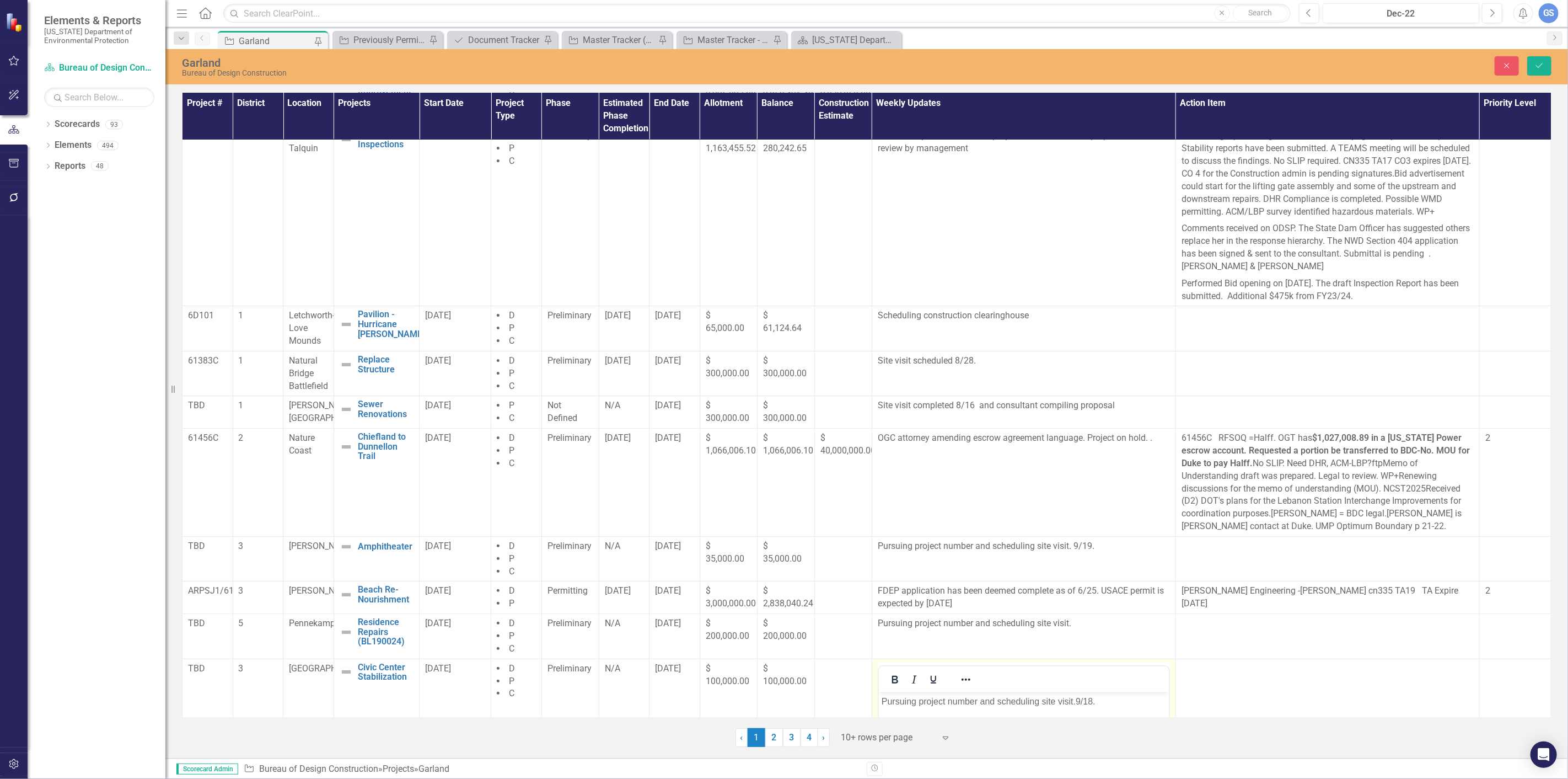
scroll to position [0, 0]
click at [1096, 700] on p "Pursuing project number and scheduling site visit.9/18." at bounding box center [1023, 700] width 284 height 13
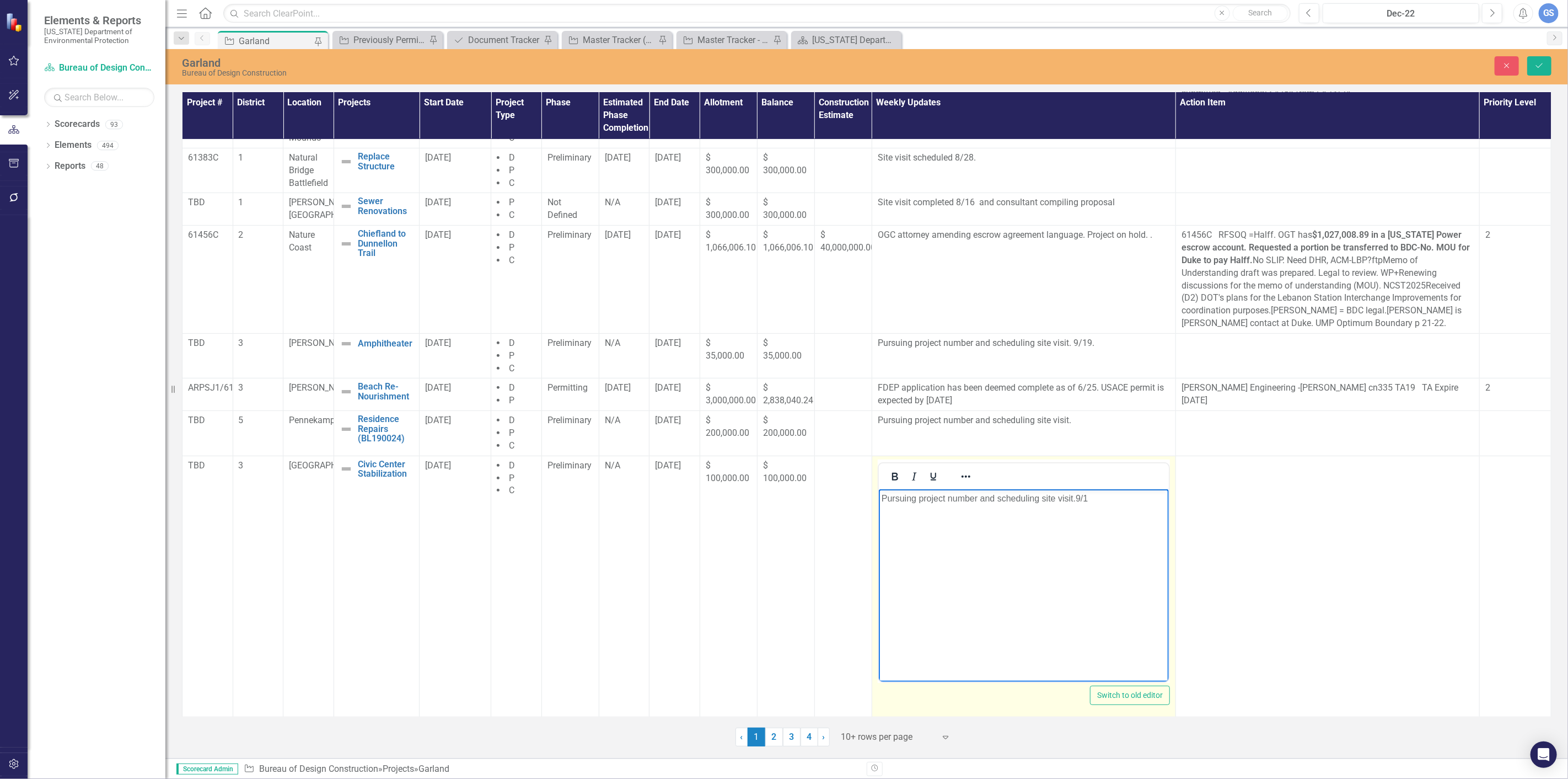
click at [1092, 499] on p "Pursuing project number and scheduling site visit.9/1" at bounding box center [1023, 498] width 284 height 13
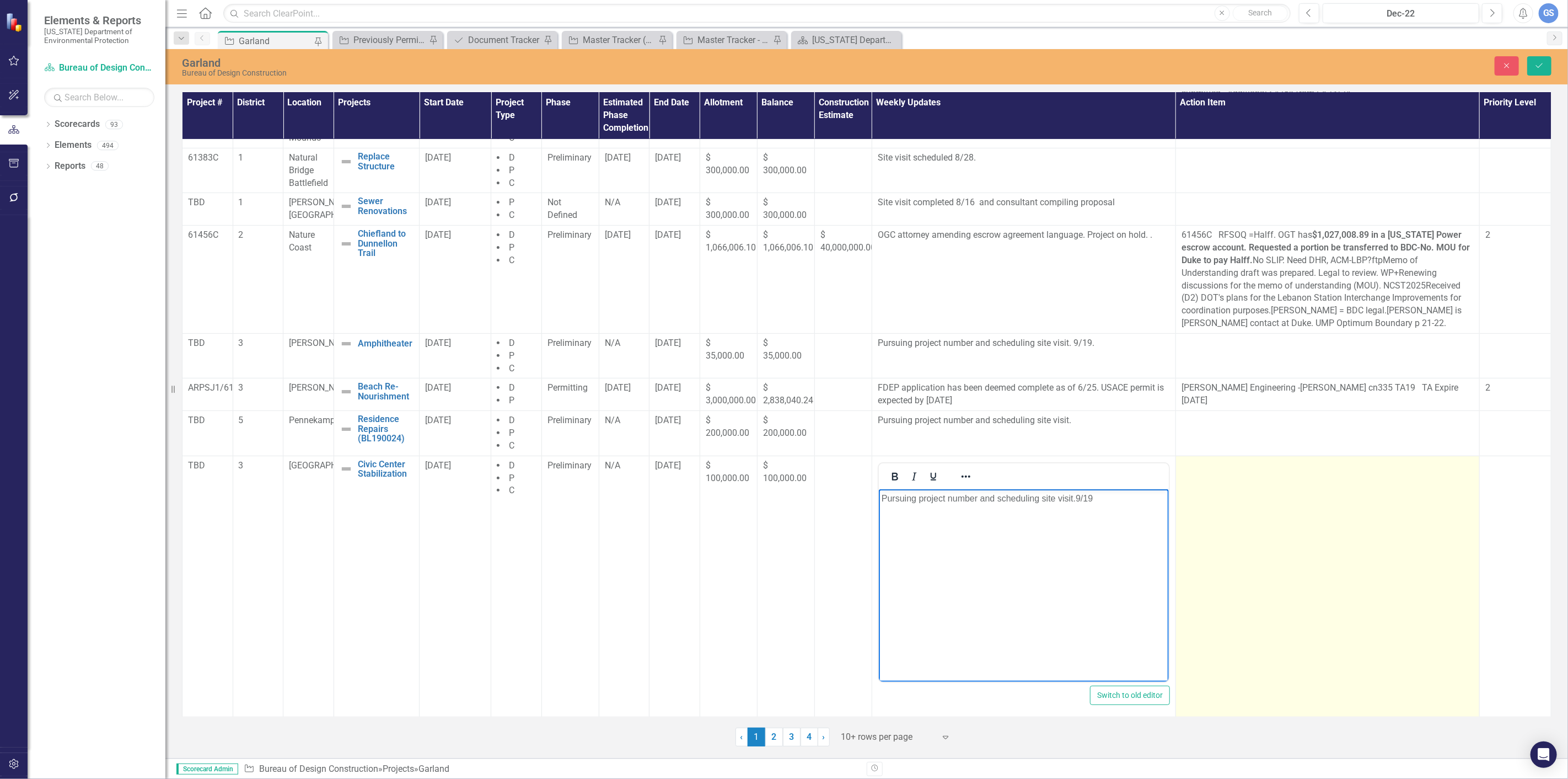
click at [1365, 558] on td at bounding box center [1327, 586] width 304 height 261
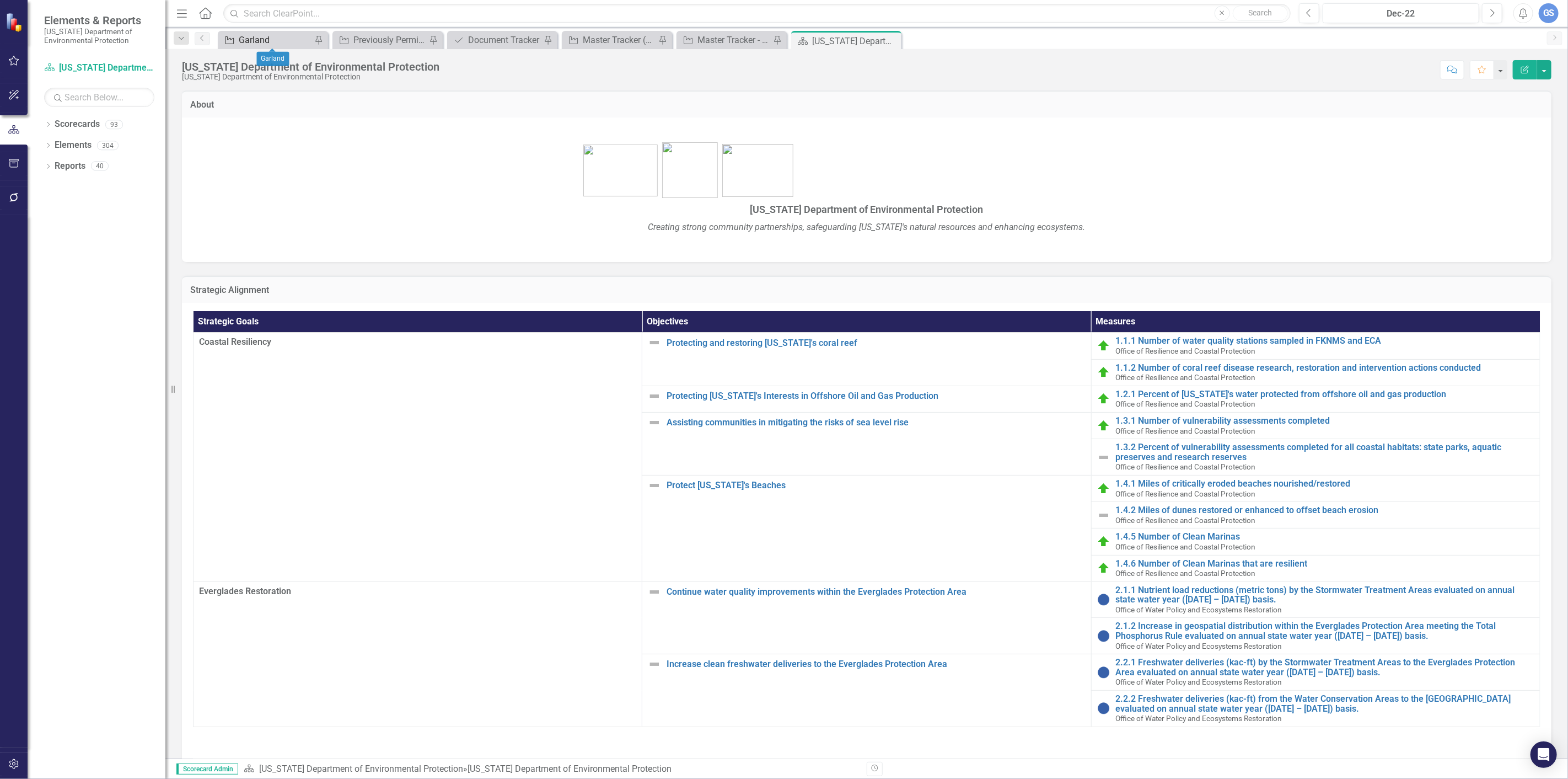
click at [264, 37] on div "Garland" at bounding box center [274, 40] width 73 height 14
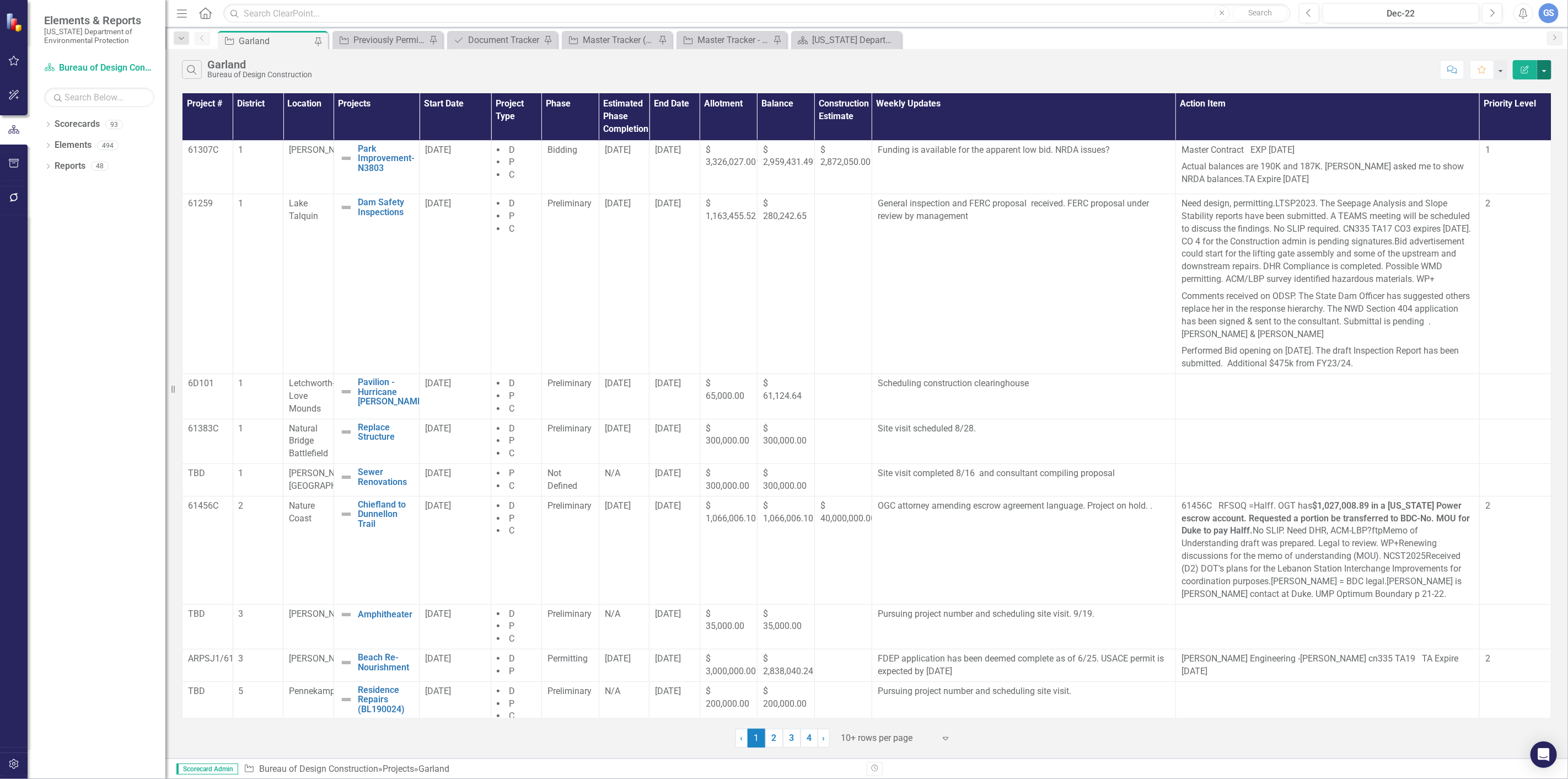
click at [1542, 65] on button "button" at bounding box center [1544, 69] width 14 height 19
click at [1506, 108] on link "PDF Export to PDF" at bounding box center [1506, 112] width 87 height 20
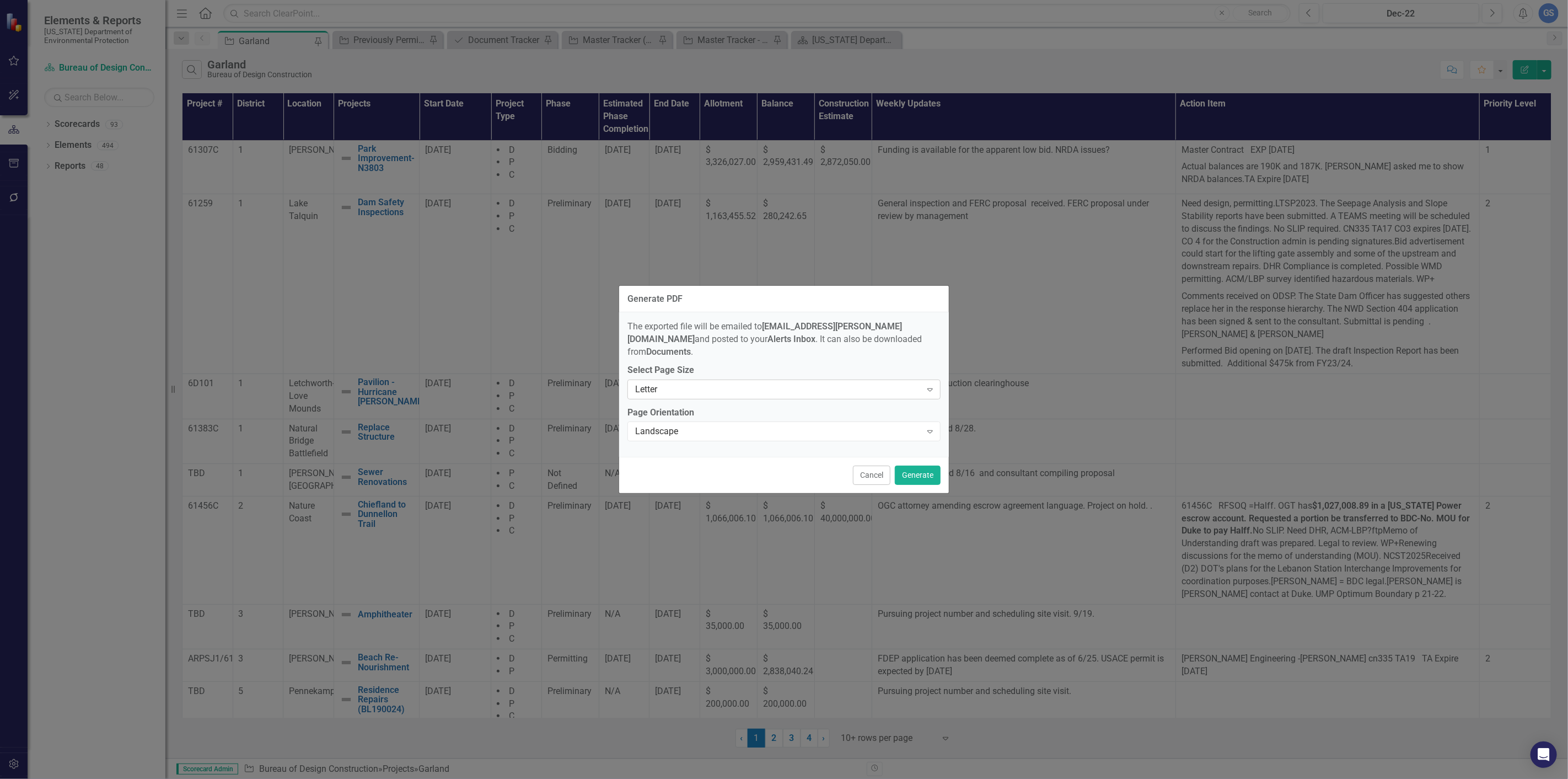
click at [930, 385] on icon "Expand" at bounding box center [929, 389] width 11 height 9
click at [657, 455] on div "Tabloid" at bounding box center [785, 456] width 295 height 13
click at [910, 466] on button "Generate" at bounding box center [918, 475] width 46 height 19
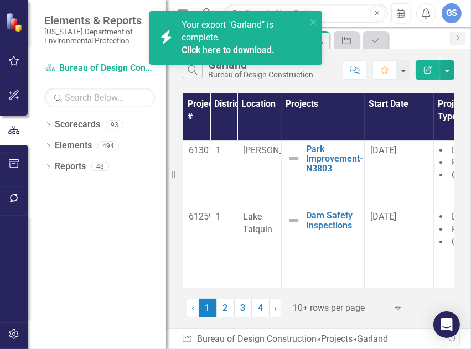
click at [210, 45] on link "Click here to download." at bounding box center [227, 50] width 93 height 11
